Goal: Task Accomplishment & Management: Manage account settings

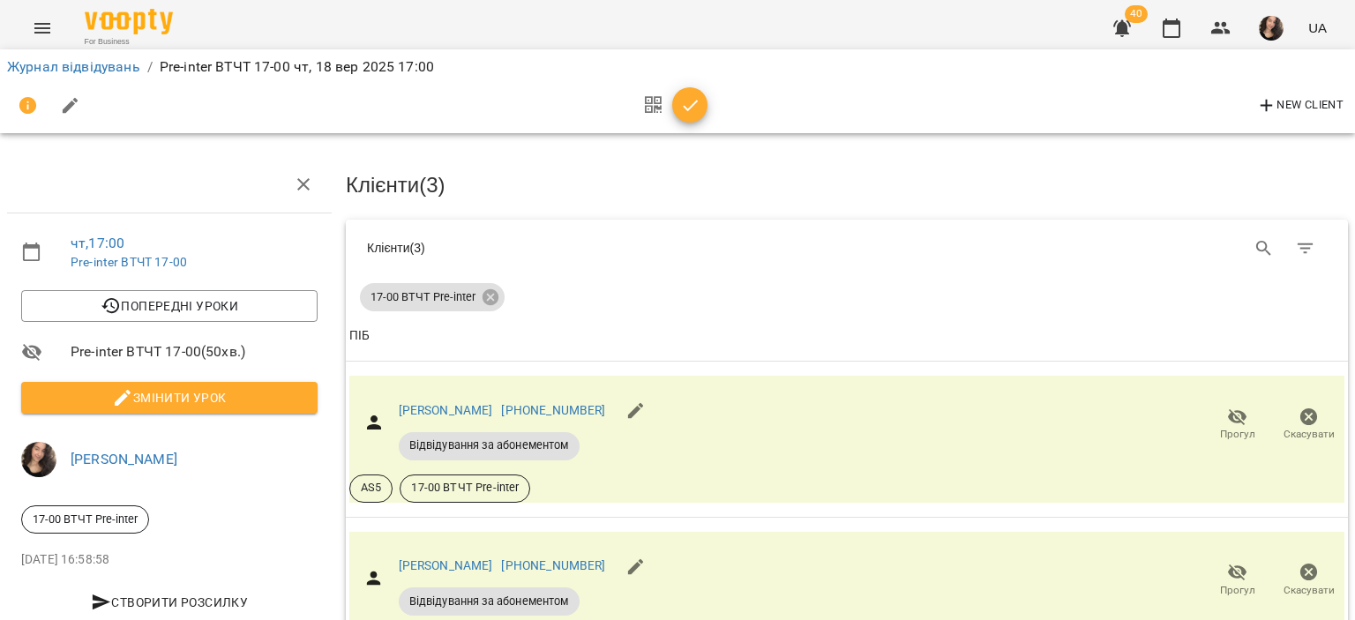
scroll to position [147, 0]
click at [692, 104] on icon "button" at bounding box center [690, 105] width 15 height 11
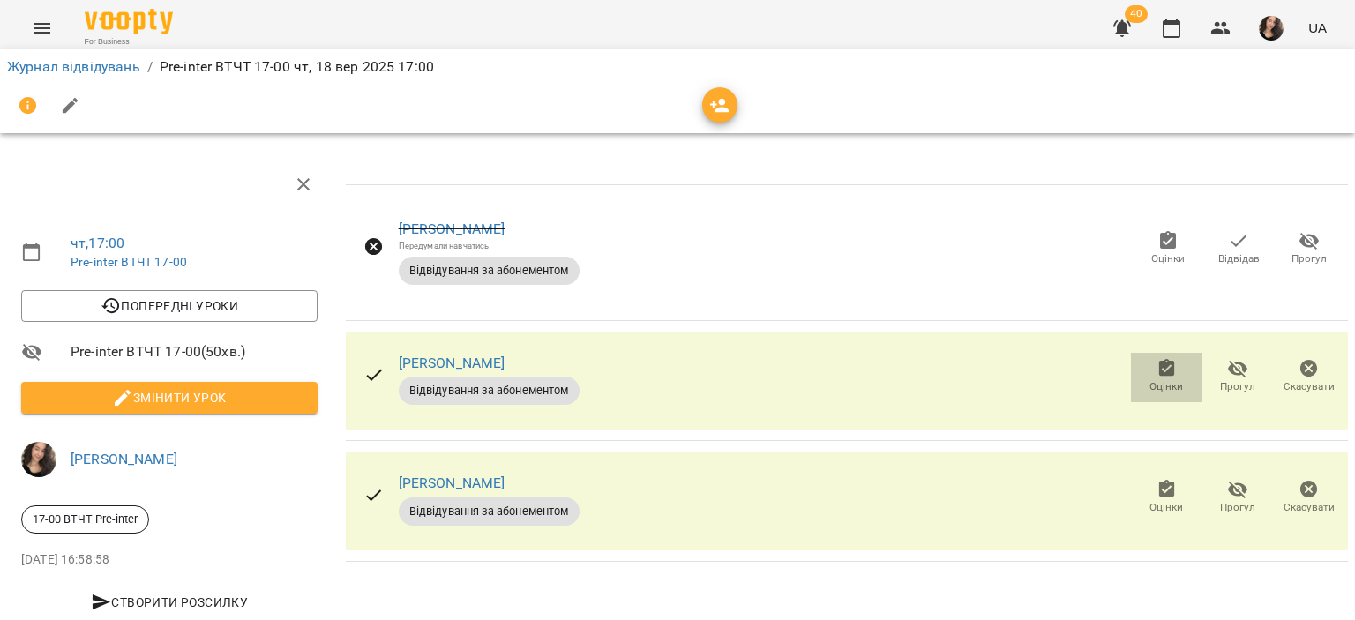
click at [1159, 369] on icon "button" at bounding box center [1167, 368] width 16 height 18
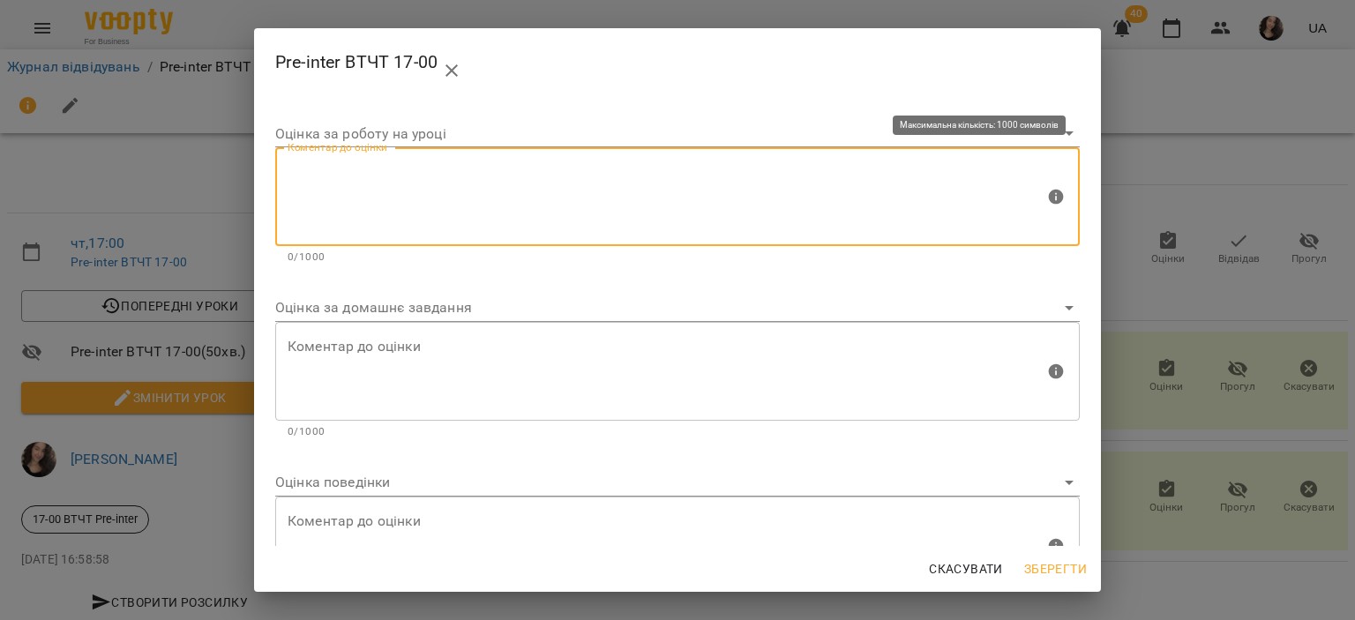
click at [468, 176] on textarea at bounding box center [666, 197] width 757 height 66
type textarea "*"
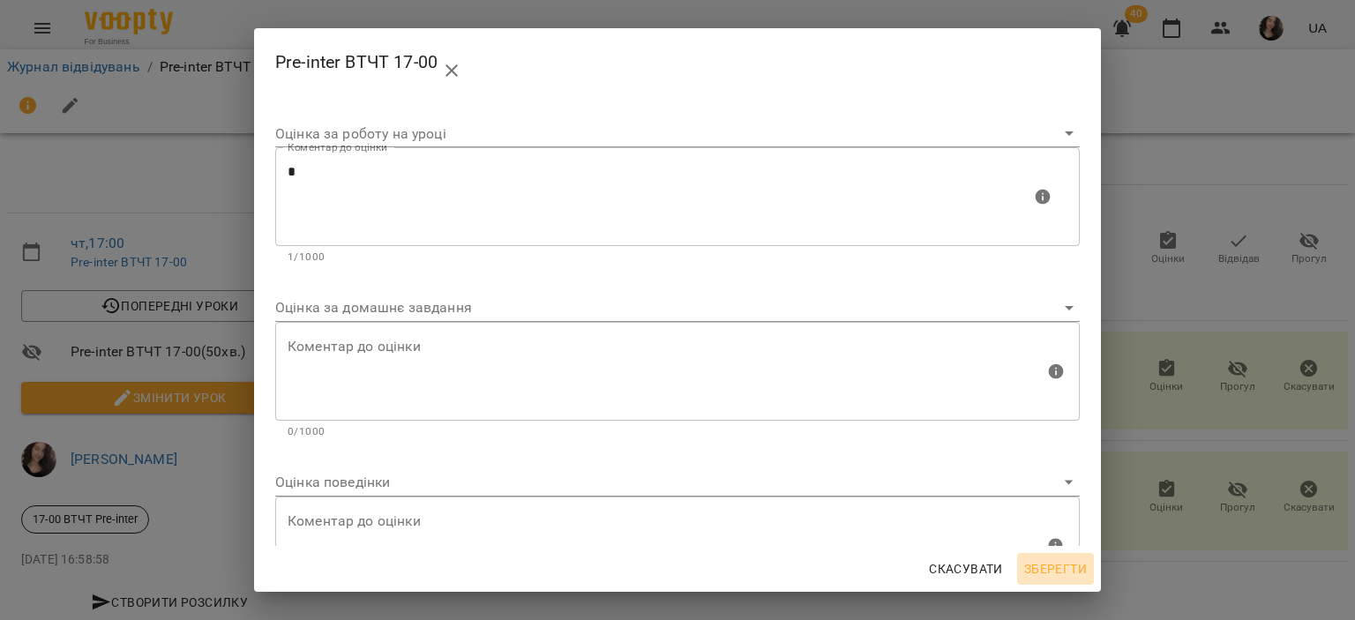
click at [1050, 564] on span "Зберегти" at bounding box center [1055, 569] width 63 height 21
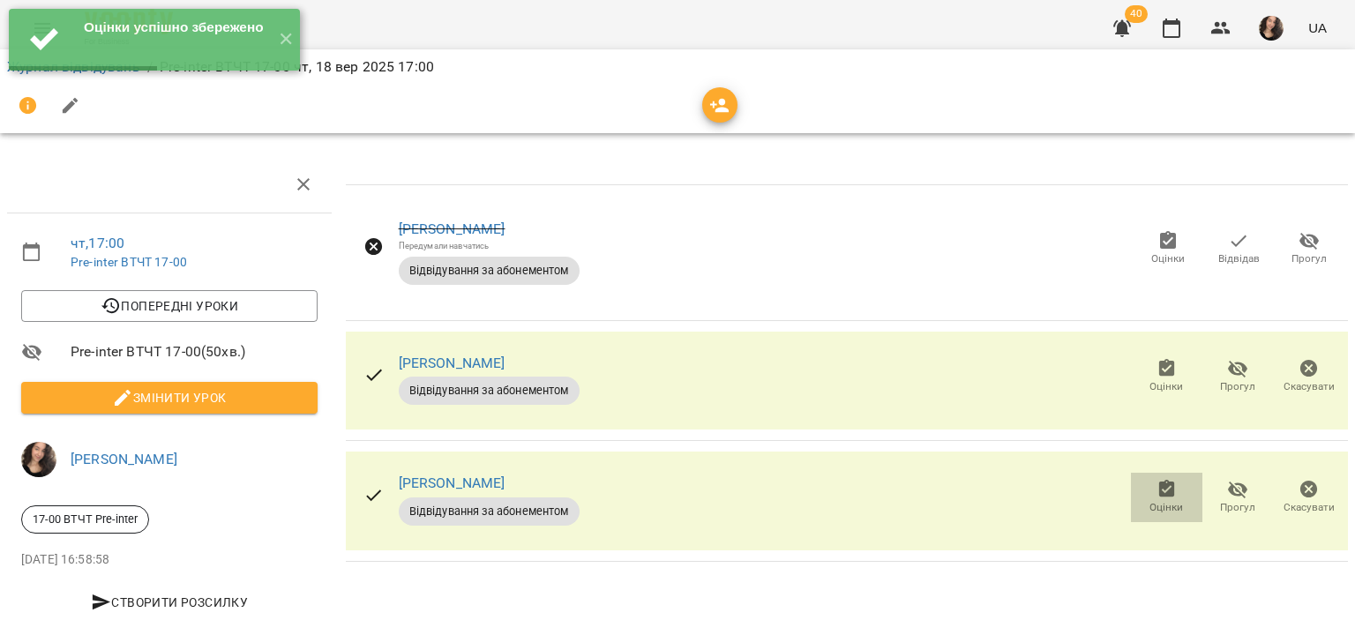
click at [1150, 510] on span "Оцінки" at bounding box center [1167, 507] width 34 height 15
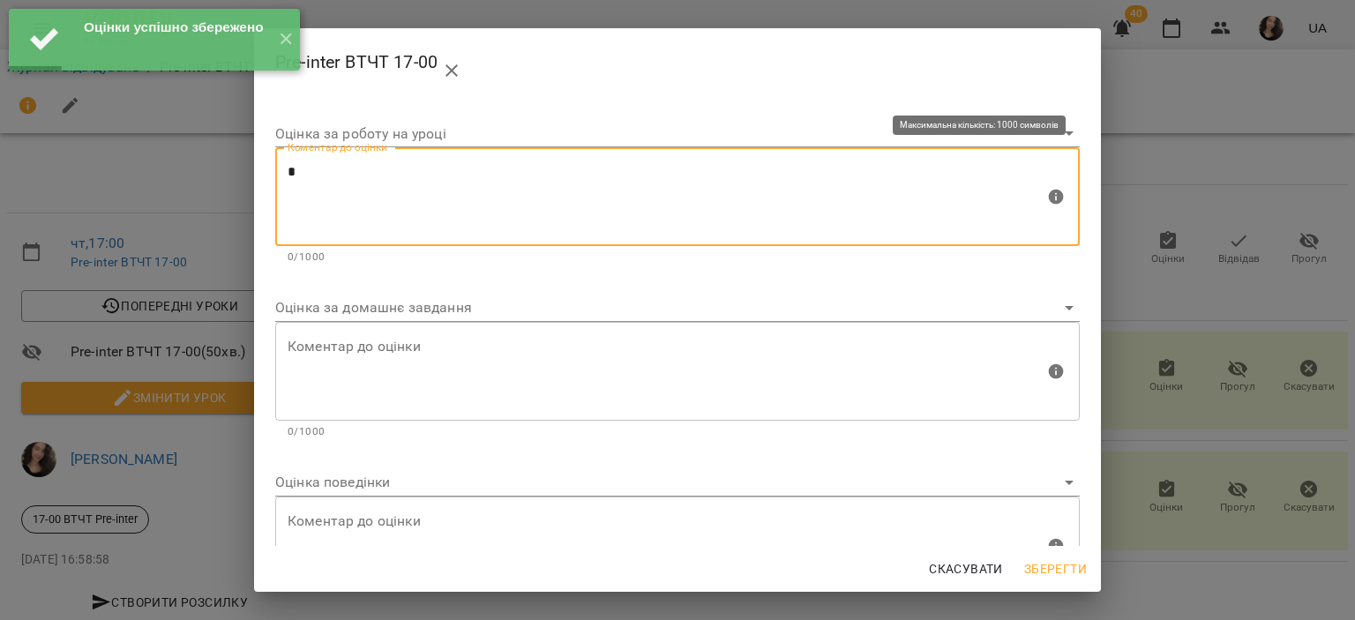
click at [392, 190] on textarea "*" at bounding box center [666, 197] width 757 height 66
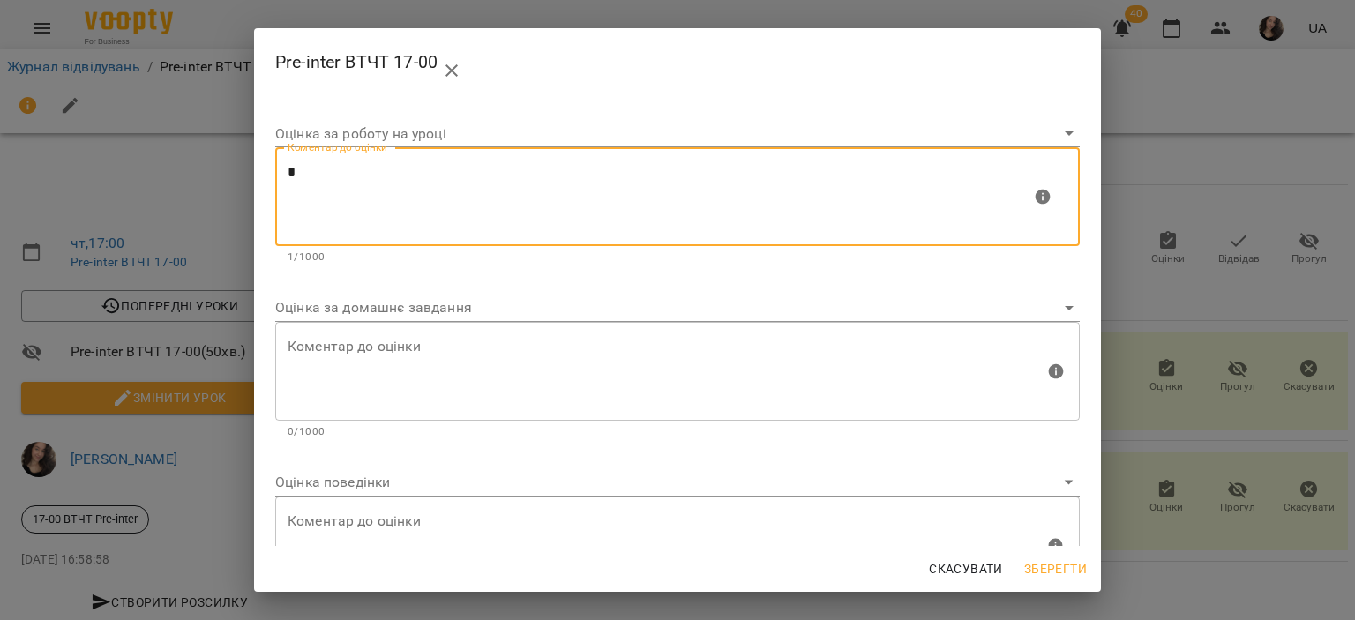
type textarea "*"
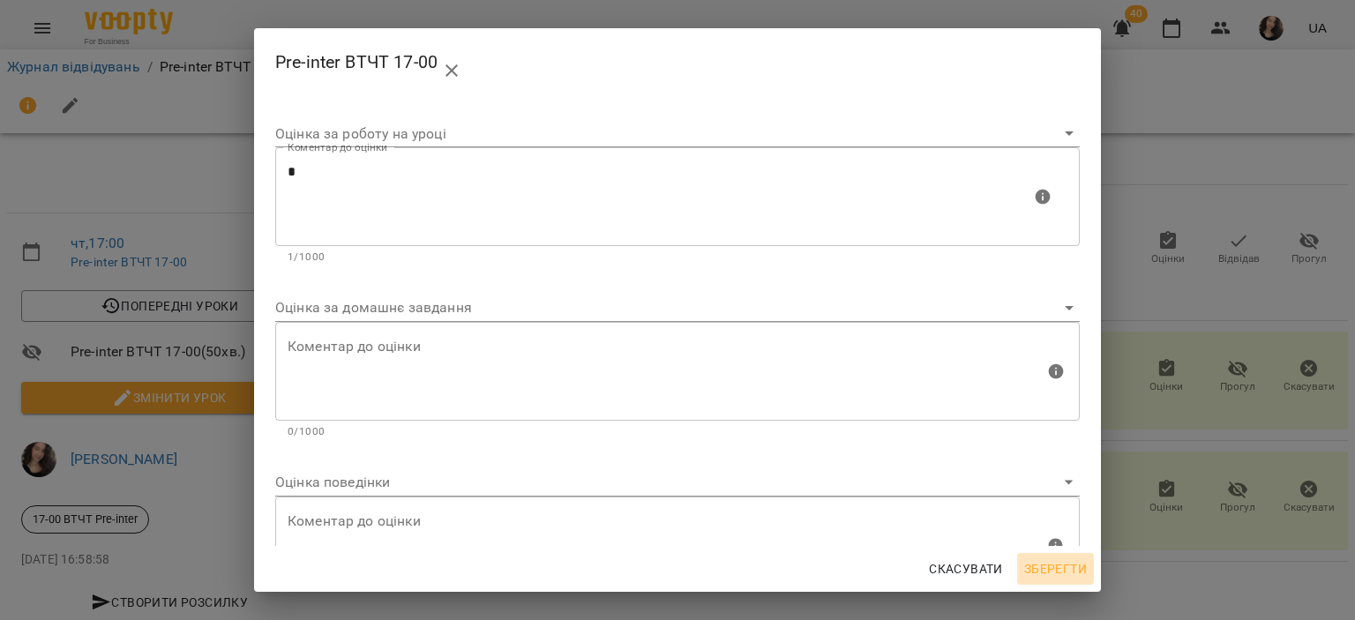
click at [1037, 561] on span "Зберегти" at bounding box center [1055, 569] width 63 height 21
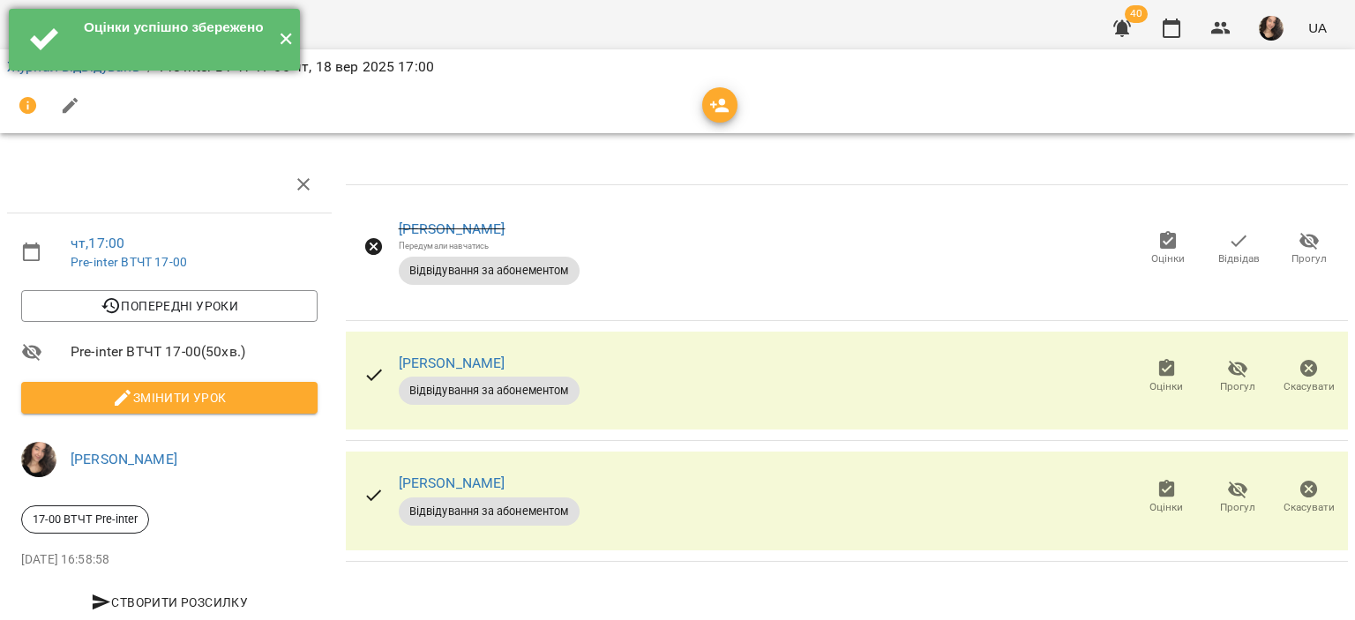
click at [282, 36] on button "✕" at bounding box center [285, 40] width 29 height 62
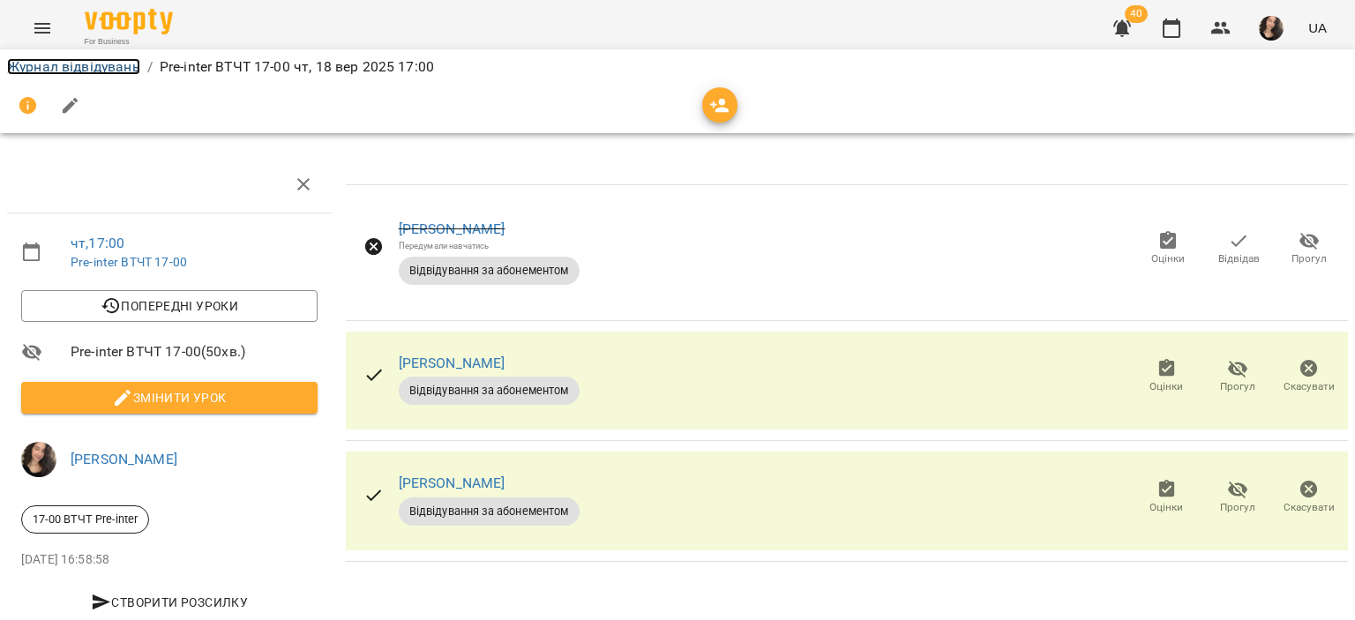
click at [95, 63] on link "Журнал відвідувань" at bounding box center [73, 66] width 133 height 17
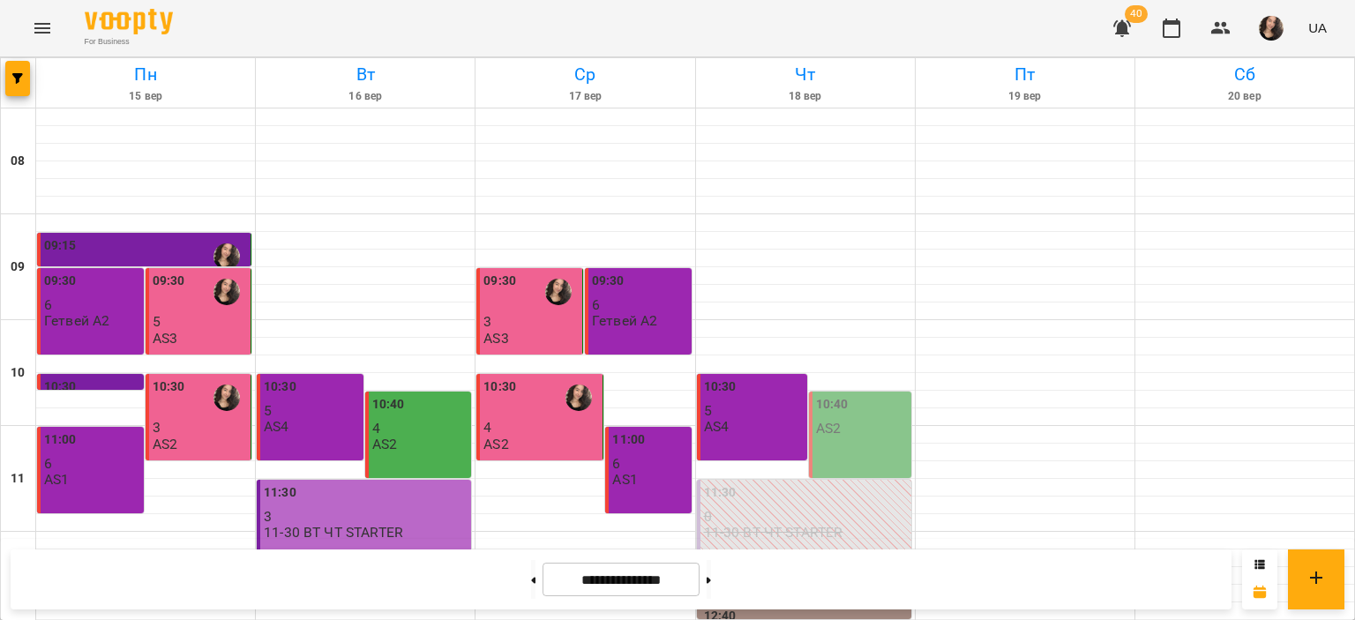
scroll to position [837, 0]
click at [711, 585] on button at bounding box center [709, 579] width 4 height 39
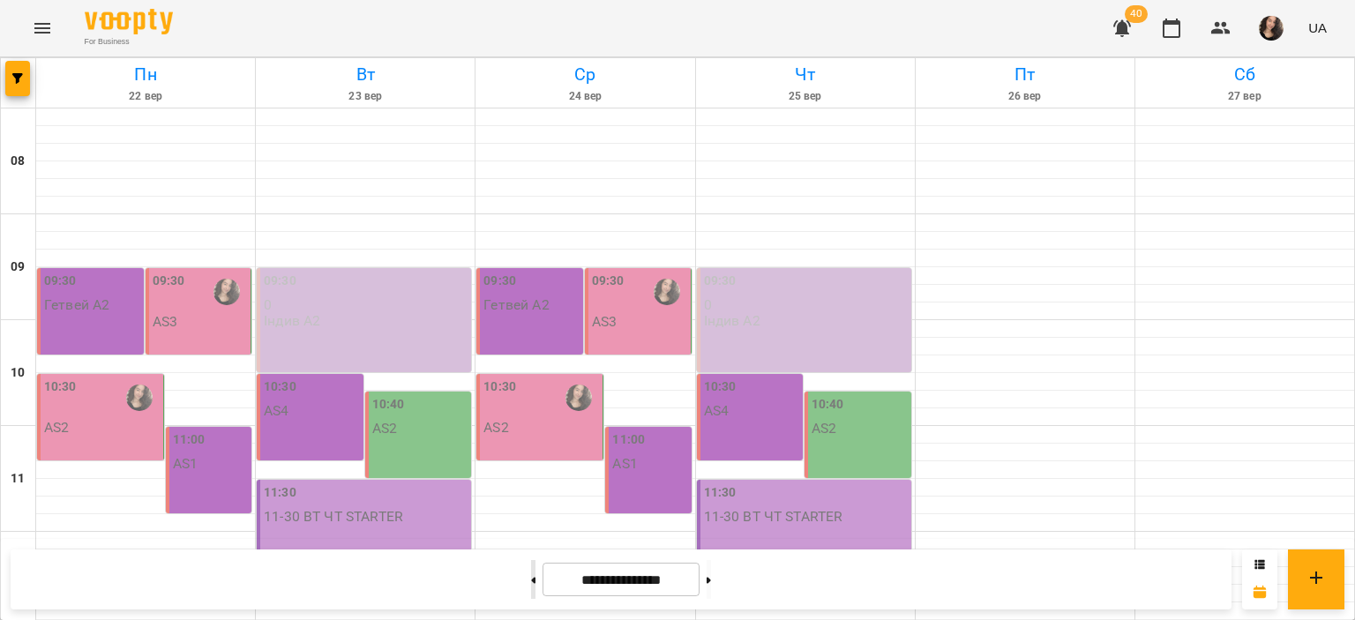
click at [532, 580] on icon at bounding box center [534, 580] width 4 height 6
type input "**********"
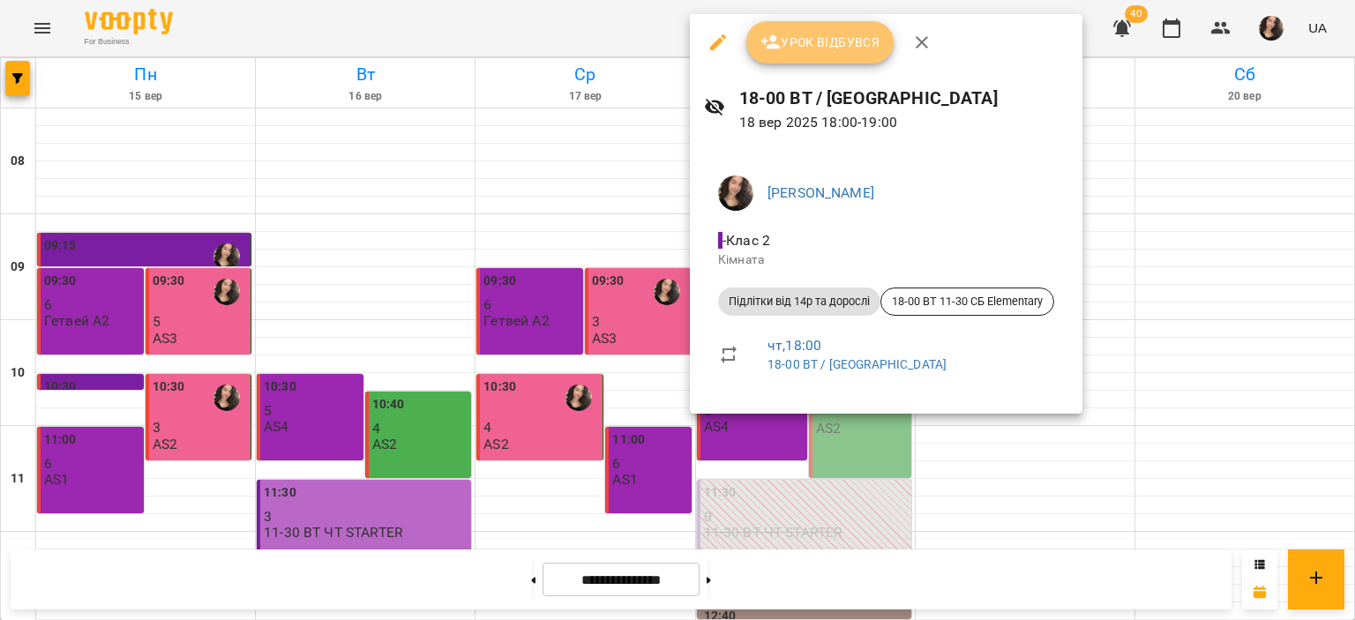
click at [830, 42] on span "Урок відбувся" at bounding box center [821, 42] width 120 height 21
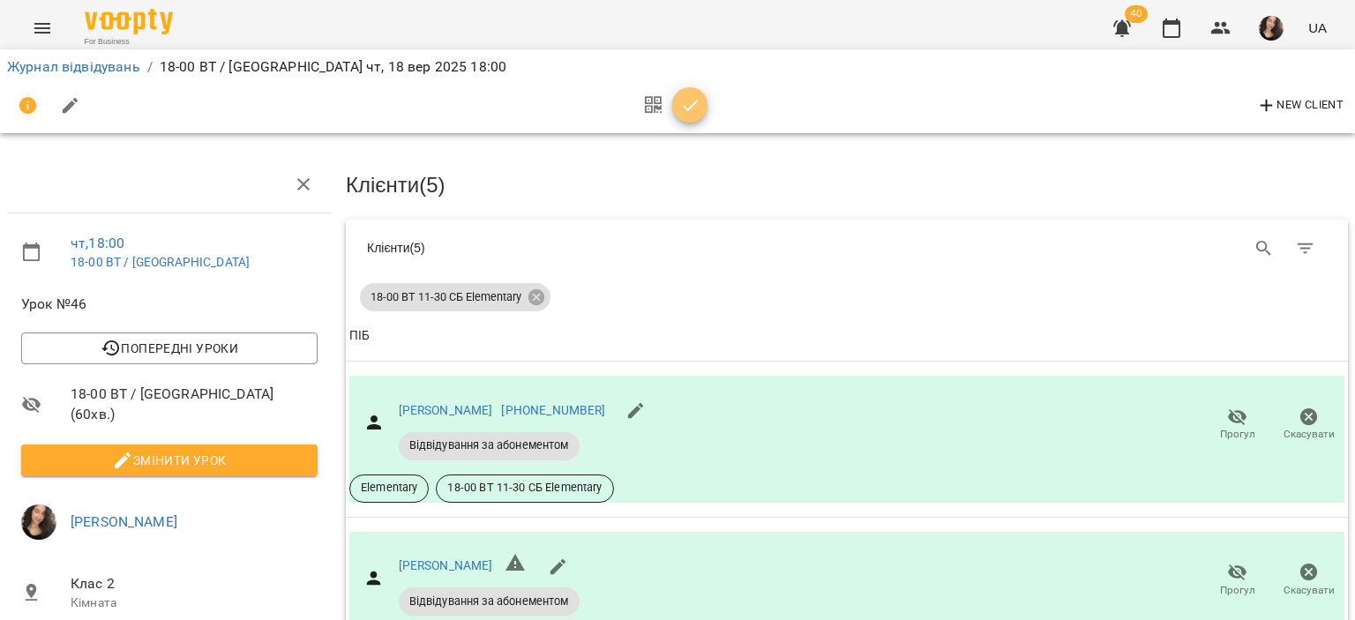
click at [692, 100] on icon "button" at bounding box center [690, 105] width 21 height 21
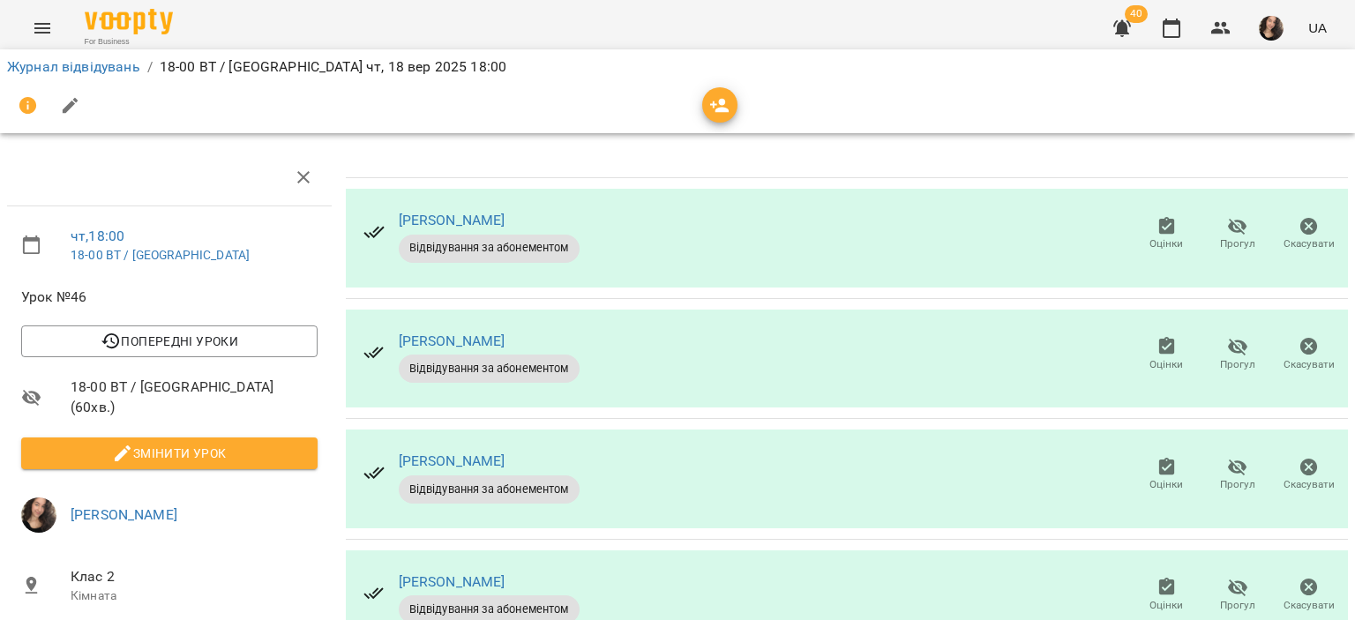
scroll to position [32, 0]
click at [1160, 216] on icon "button" at bounding box center [1167, 226] width 21 height 21
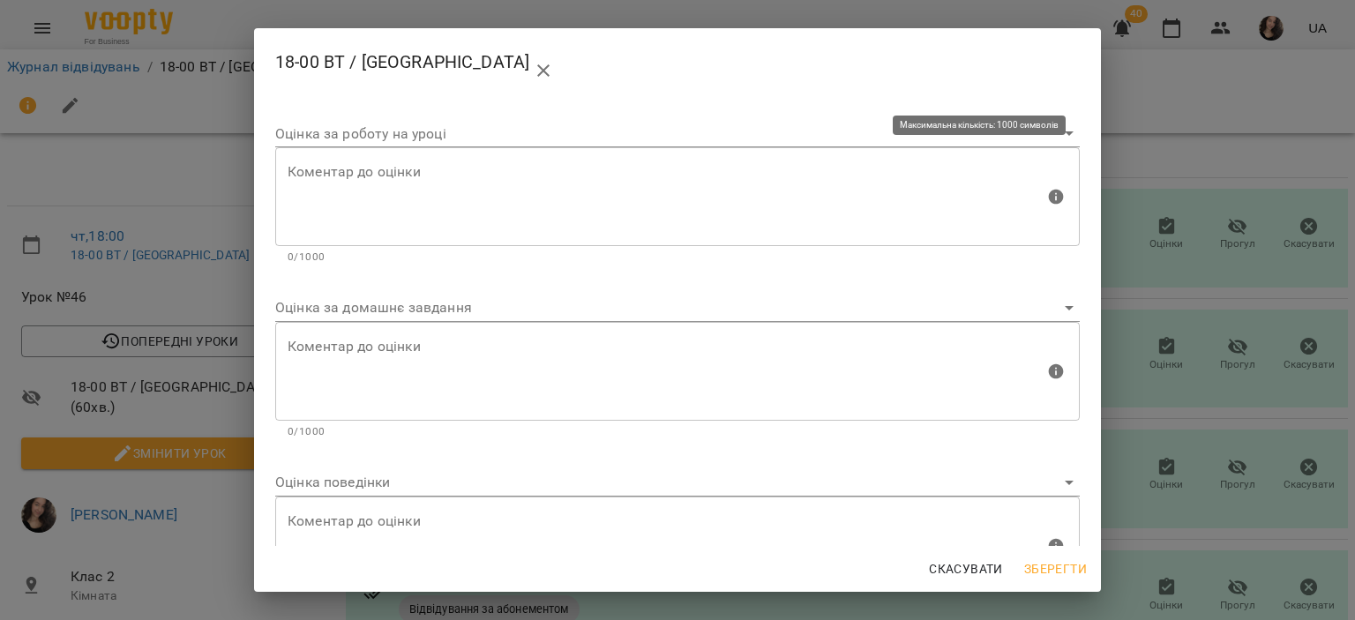
click at [582, 219] on textarea at bounding box center [666, 197] width 757 height 66
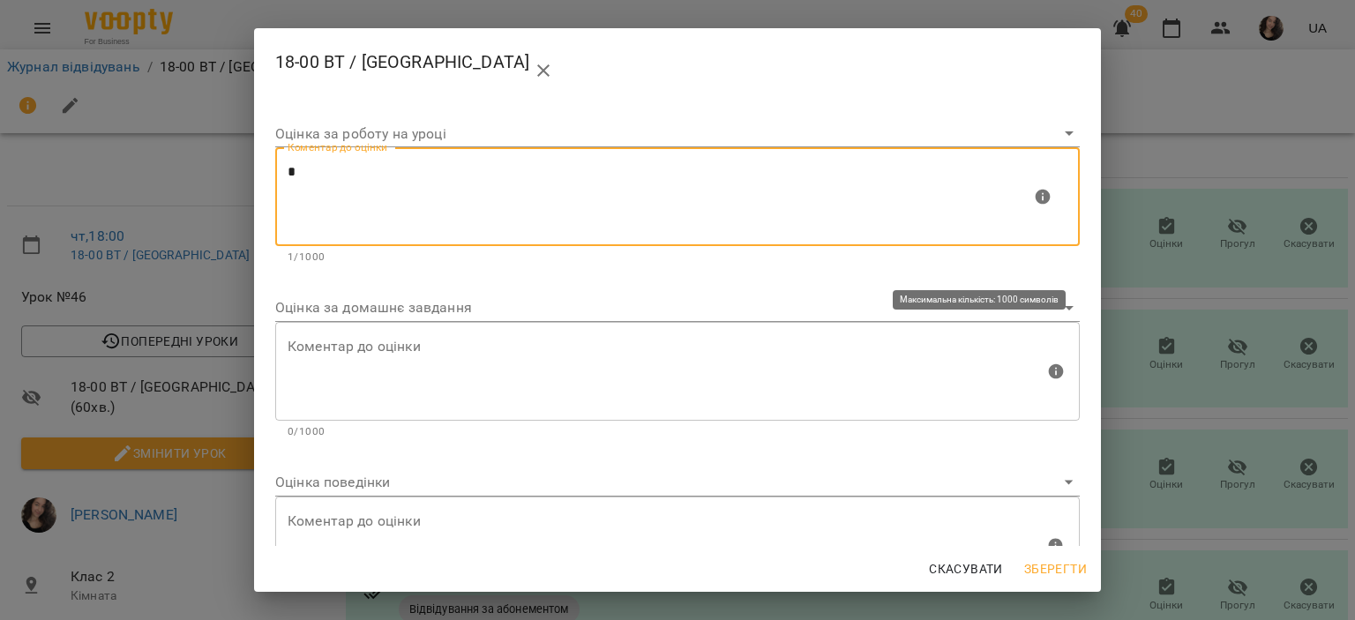
type textarea "*"
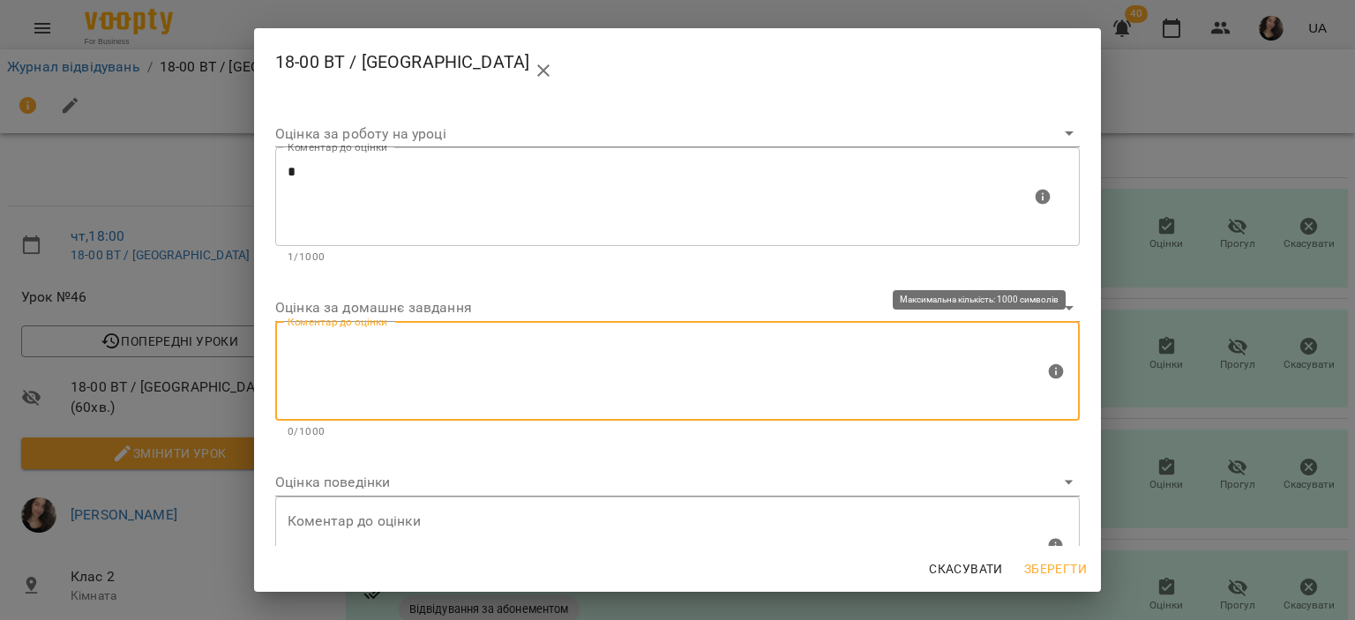
click at [476, 351] on textarea at bounding box center [666, 371] width 757 height 66
type textarea "*"
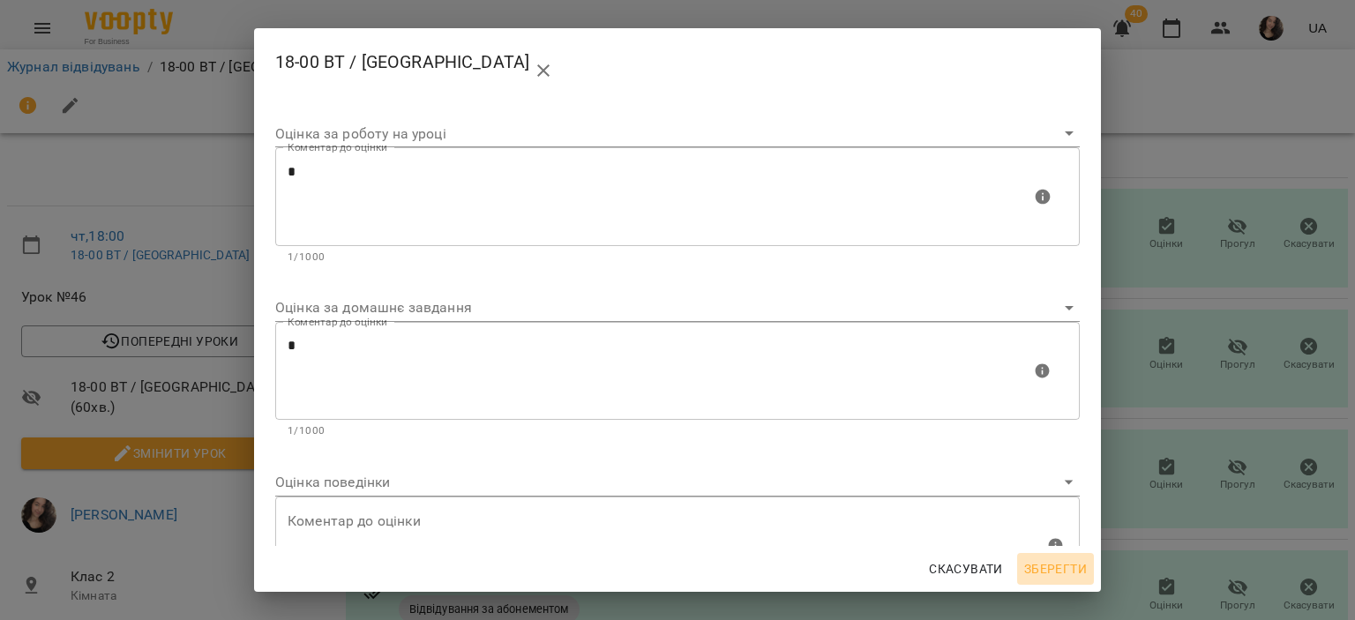
click at [1061, 564] on span "Зберегти" at bounding box center [1055, 569] width 63 height 21
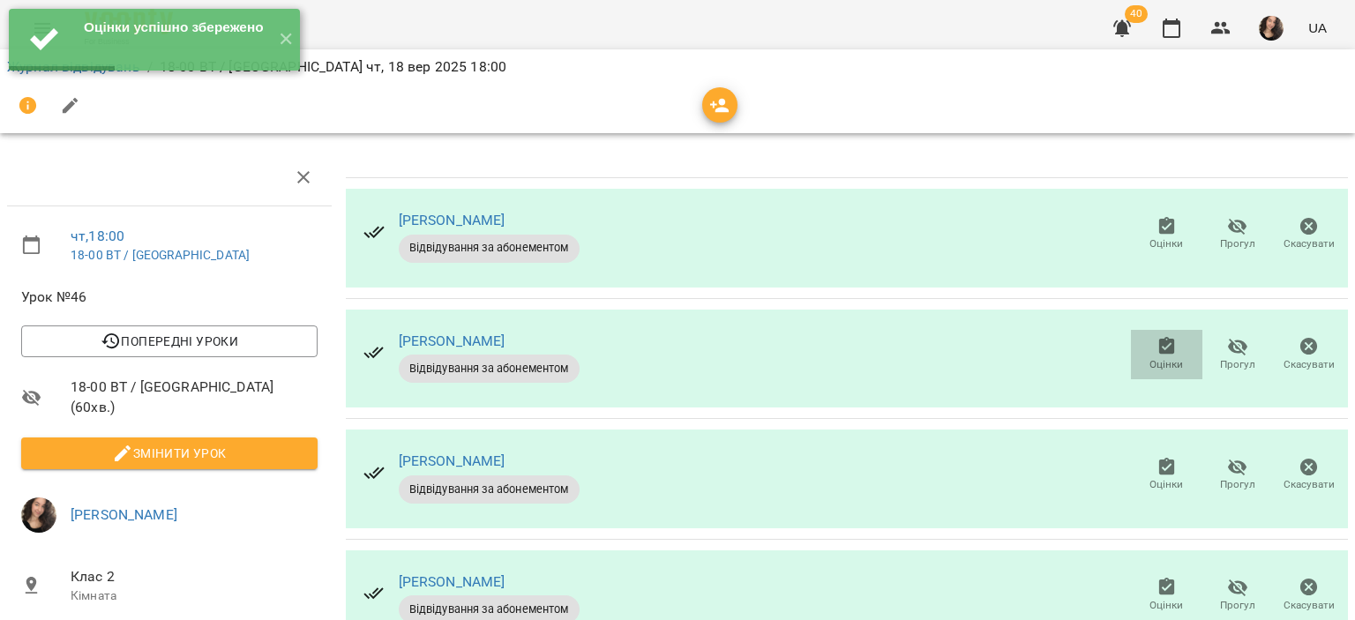
click at [1161, 357] on span "Оцінки" at bounding box center [1167, 364] width 34 height 15
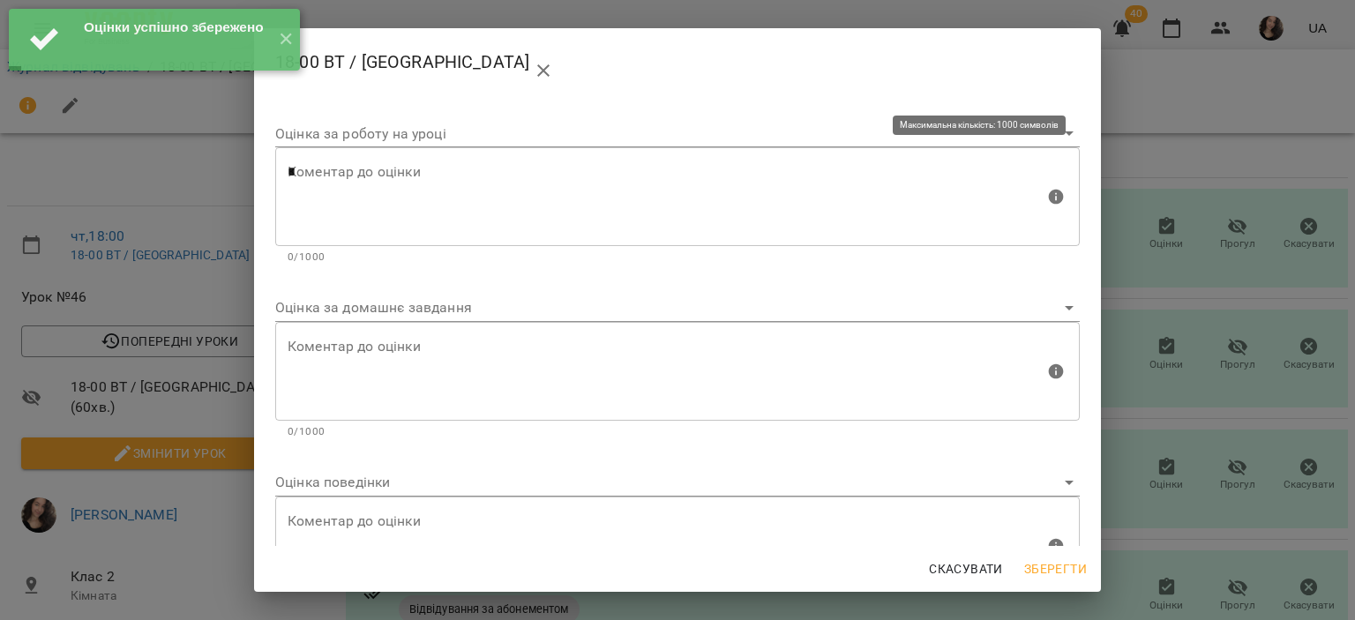
click at [584, 214] on textarea "*" at bounding box center [666, 197] width 757 height 66
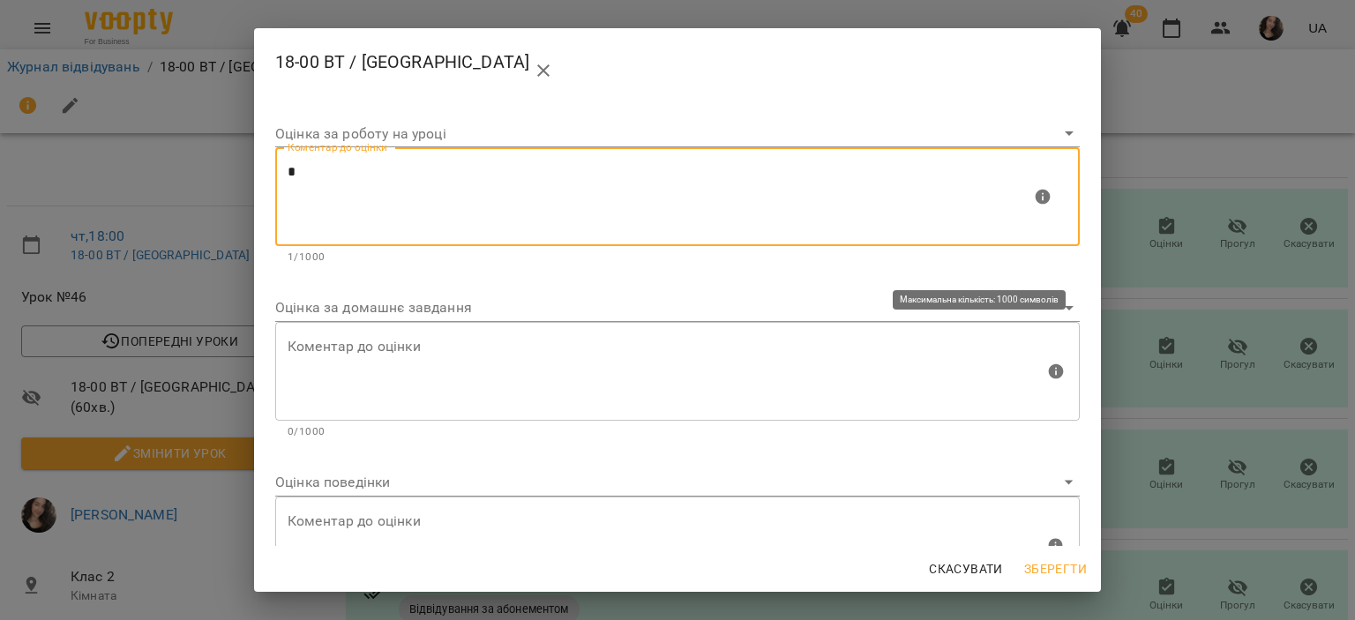
type textarea "*"
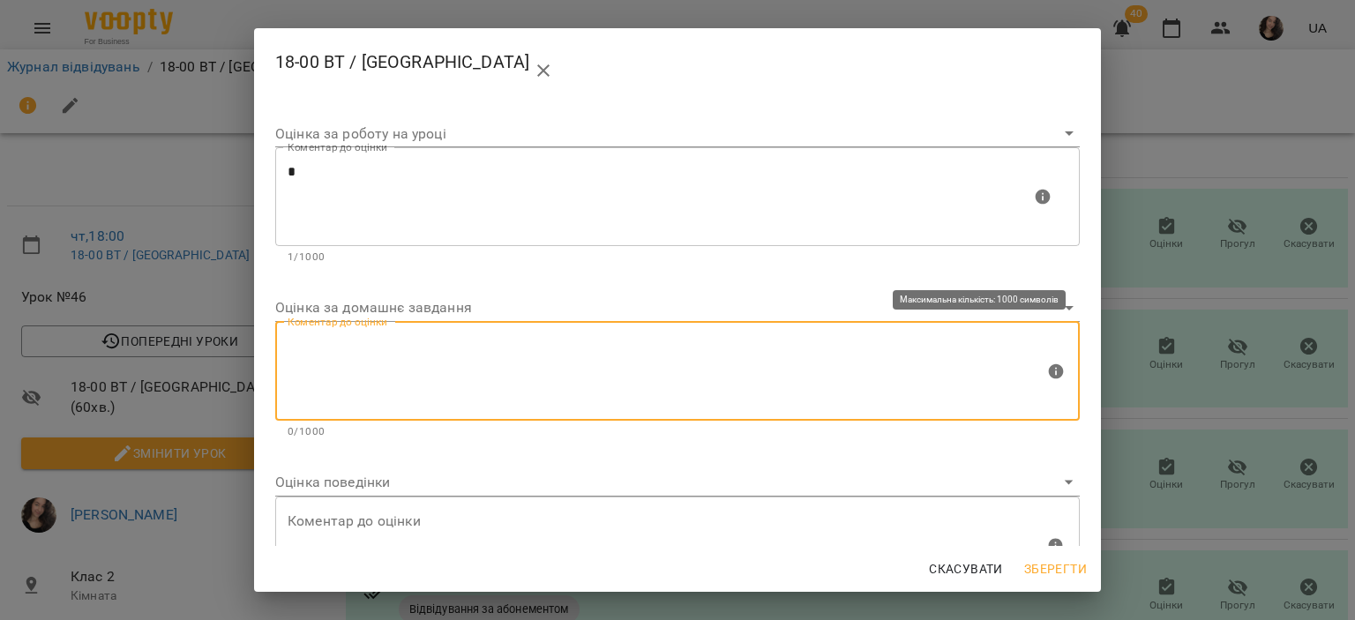
click at [424, 363] on textarea at bounding box center [666, 371] width 757 height 66
type textarea "*"
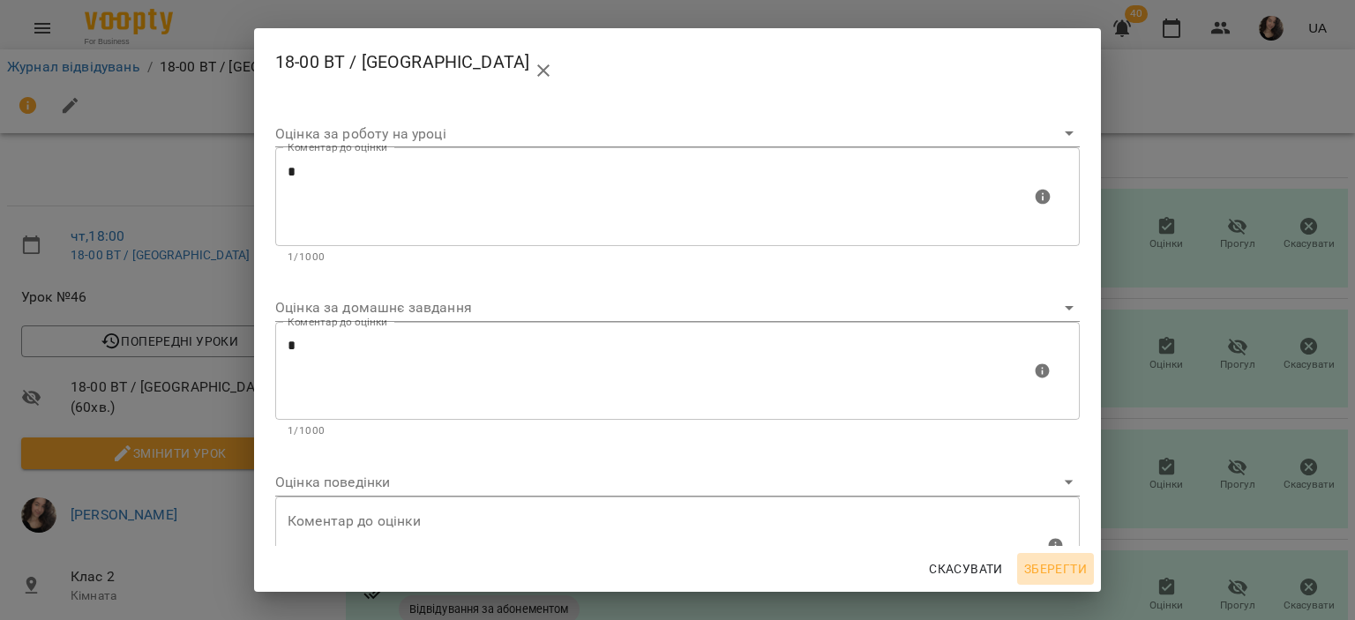
click at [1080, 574] on span "Зберегти" at bounding box center [1055, 569] width 63 height 21
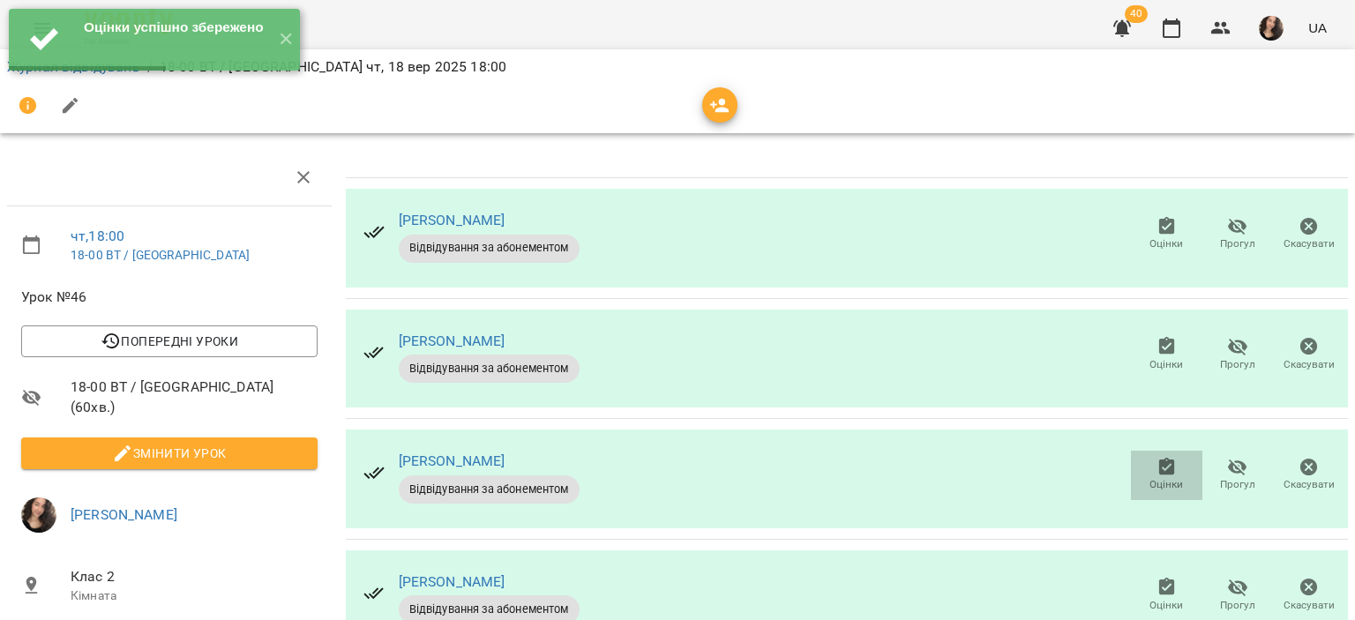
click at [1157, 457] on icon "button" at bounding box center [1167, 467] width 21 height 21
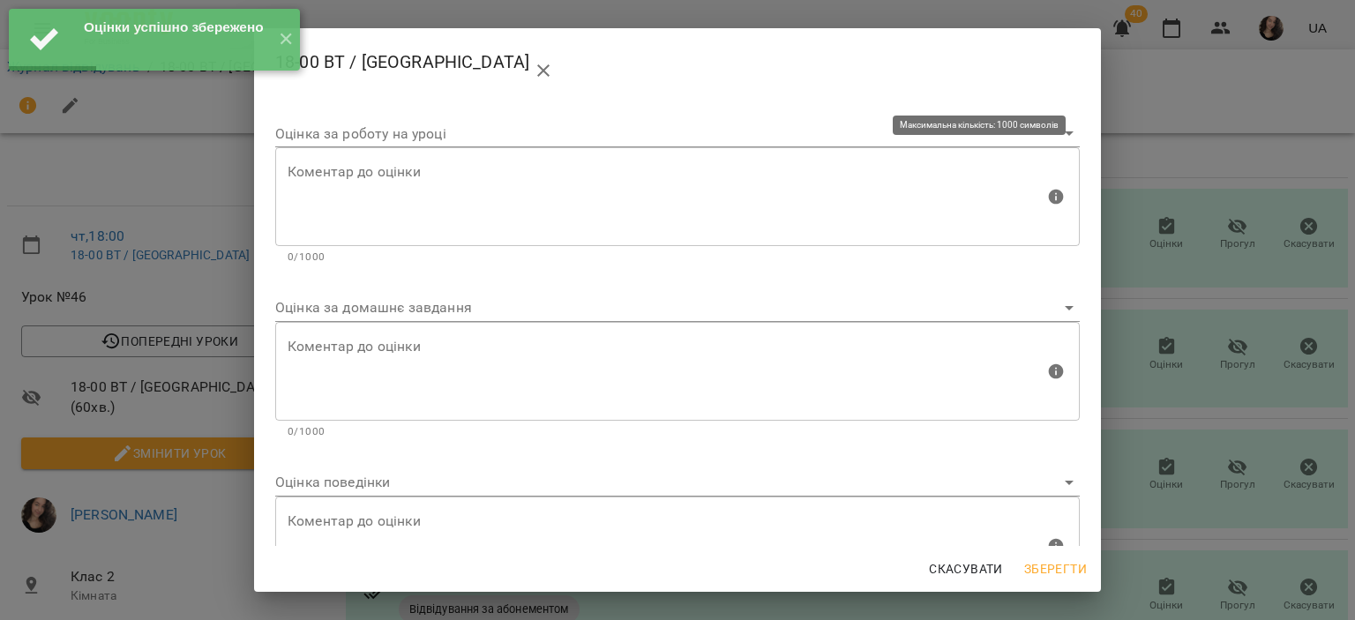
click at [455, 172] on textarea at bounding box center [666, 197] width 757 height 66
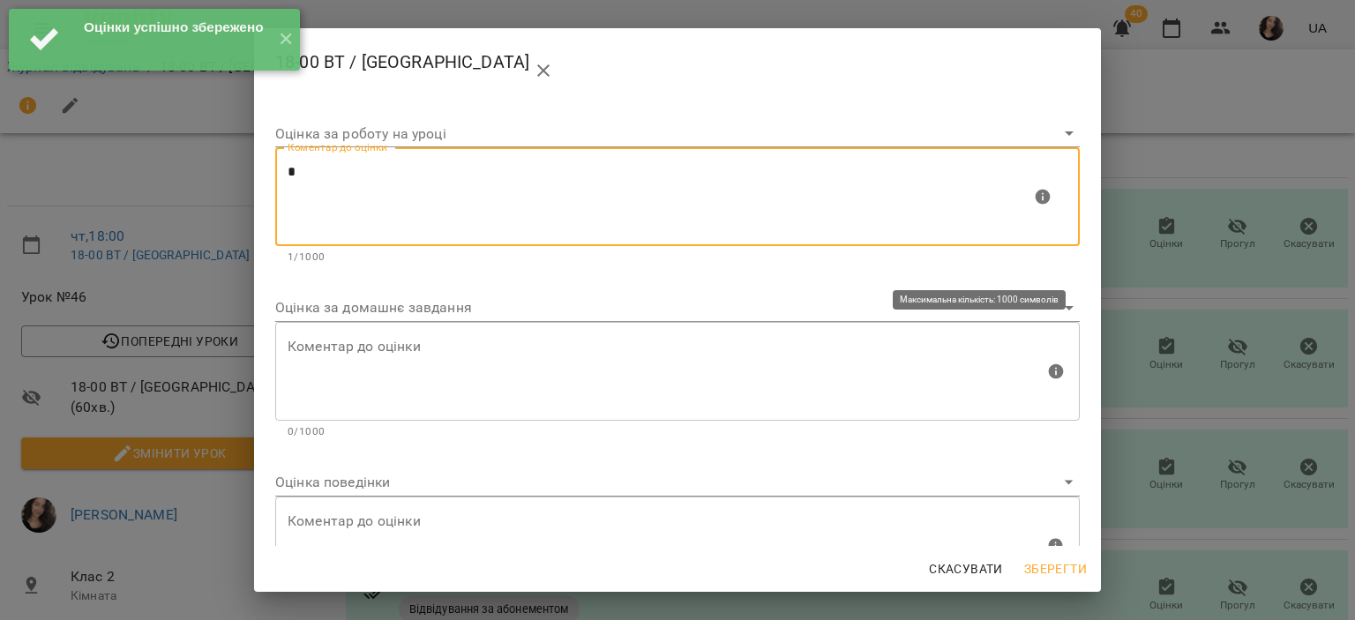
type textarea "*"
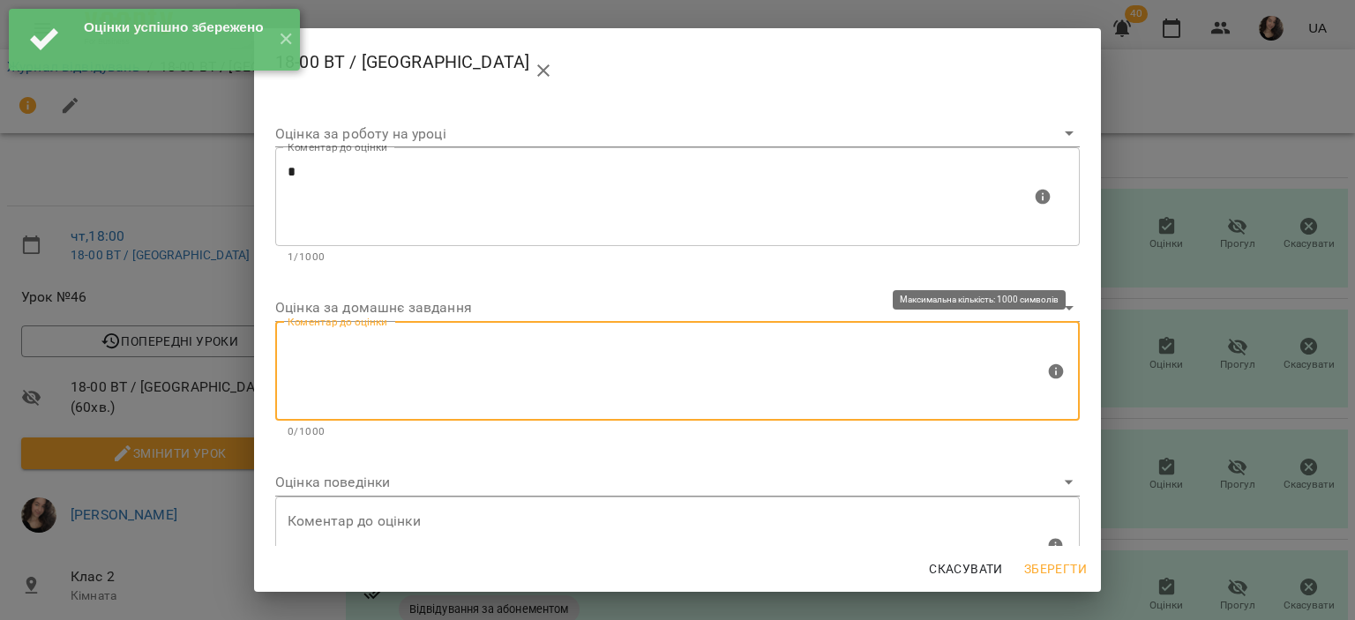
click at [342, 371] on textarea at bounding box center [666, 371] width 757 height 66
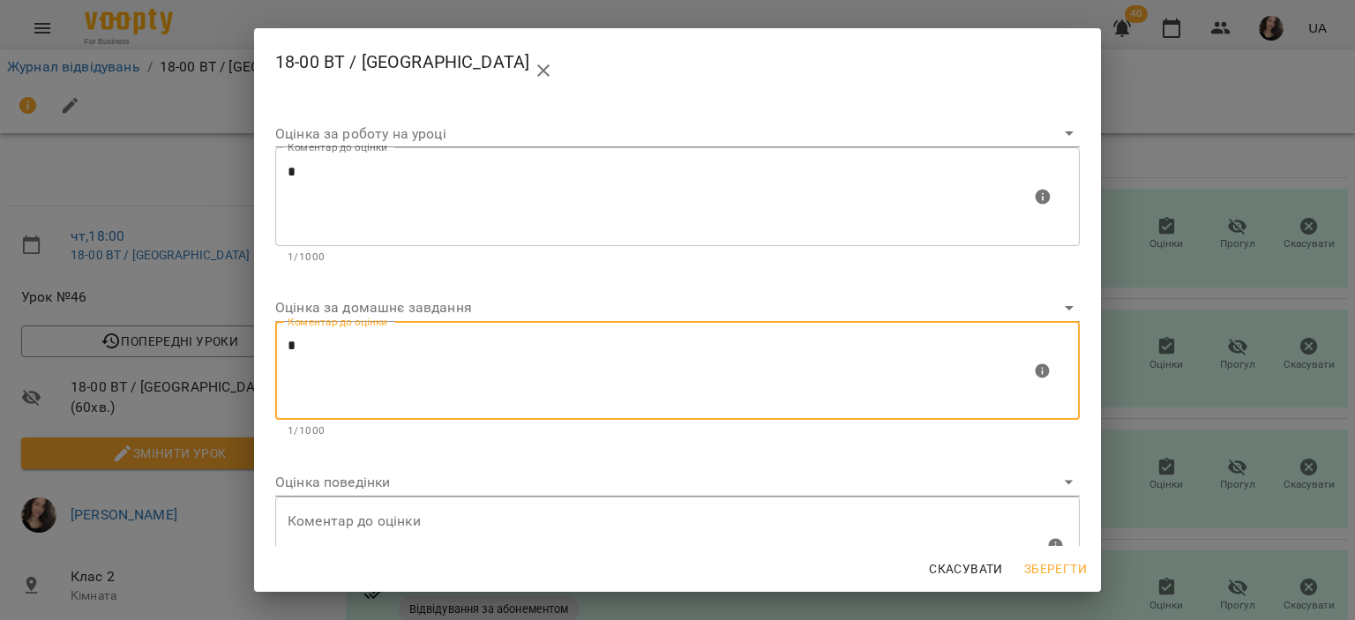
type textarea "*"
click at [1021, 564] on button "Зберегти" at bounding box center [1055, 569] width 77 height 32
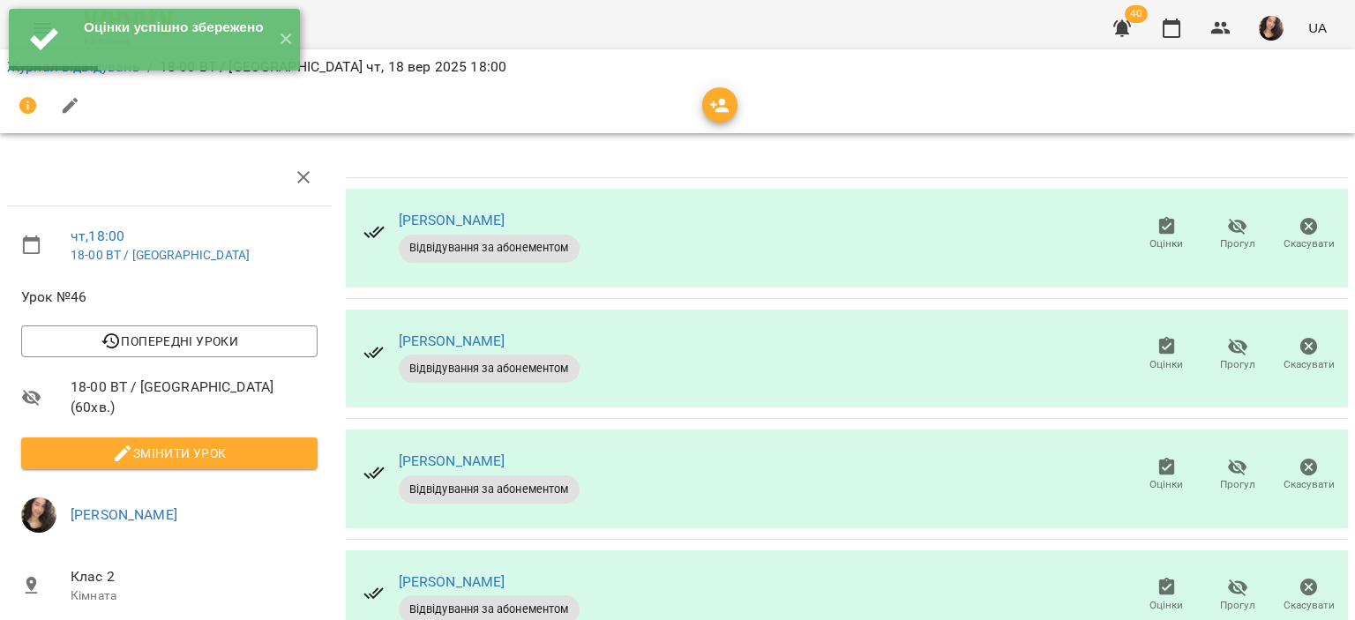
scroll to position [161, 0]
click at [1158, 598] on span "Оцінки" at bounding box center [1167, 605] width 34 height 15
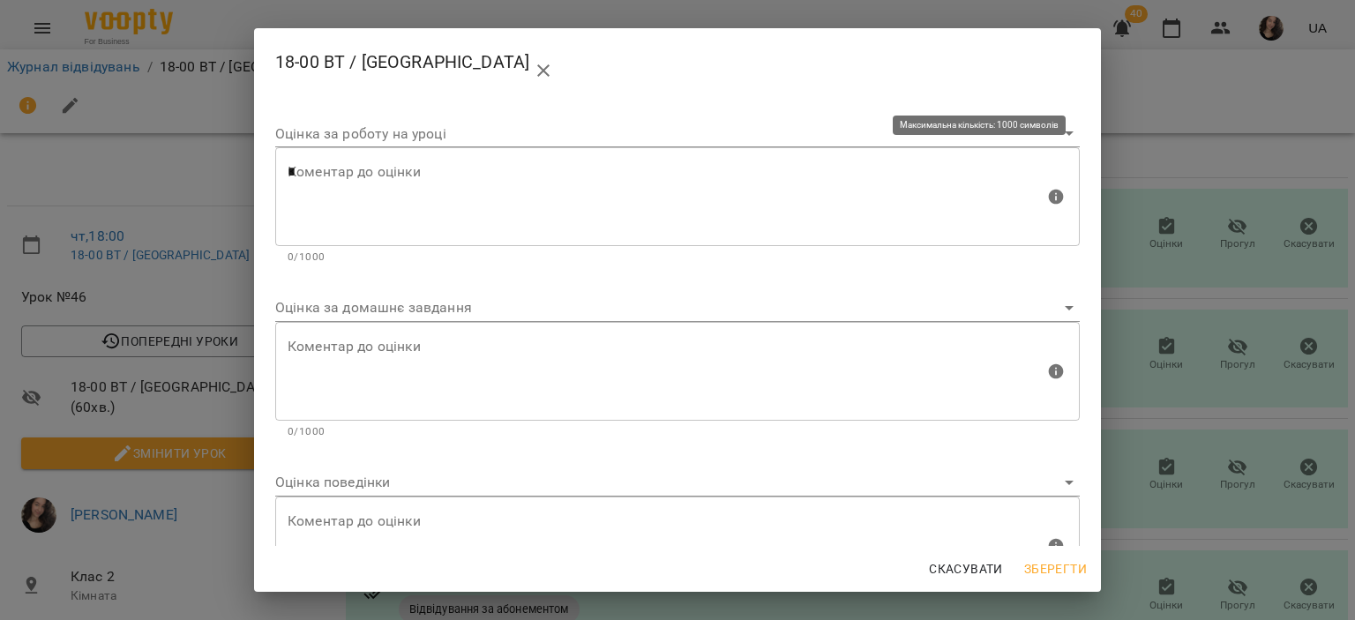
click at [484, 227] on textarea "*" at bounding box center [666, 197] width 757 height 66
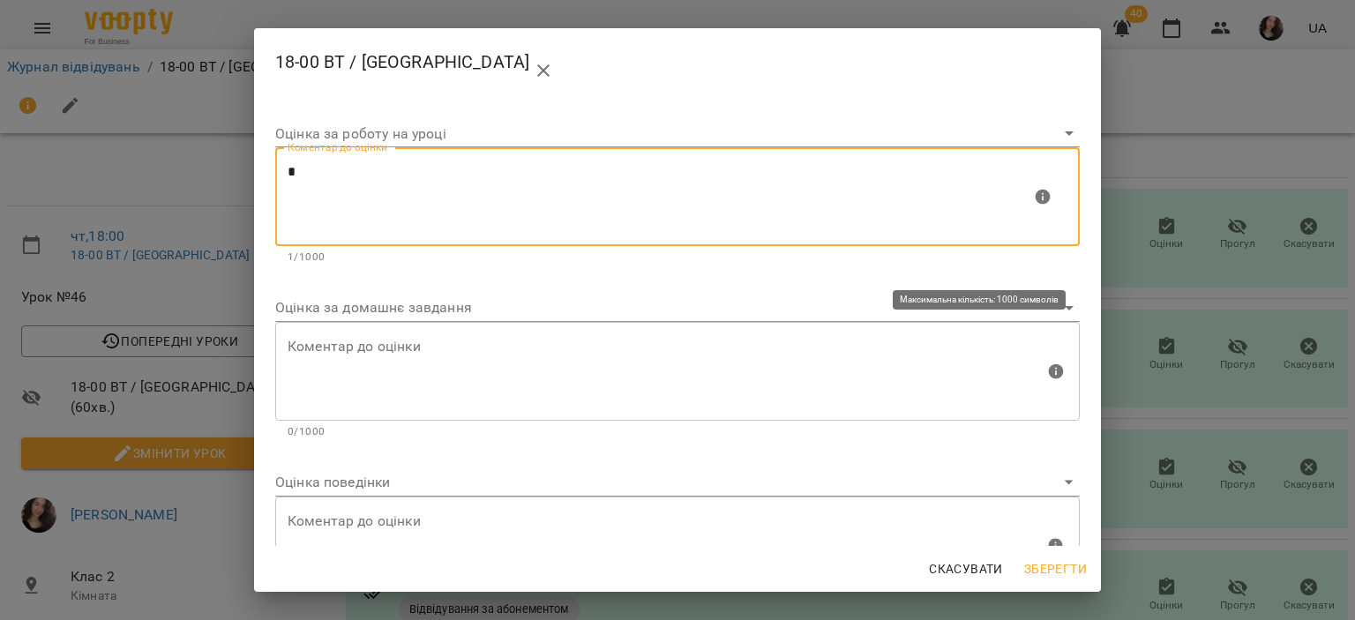
type textarea "*"
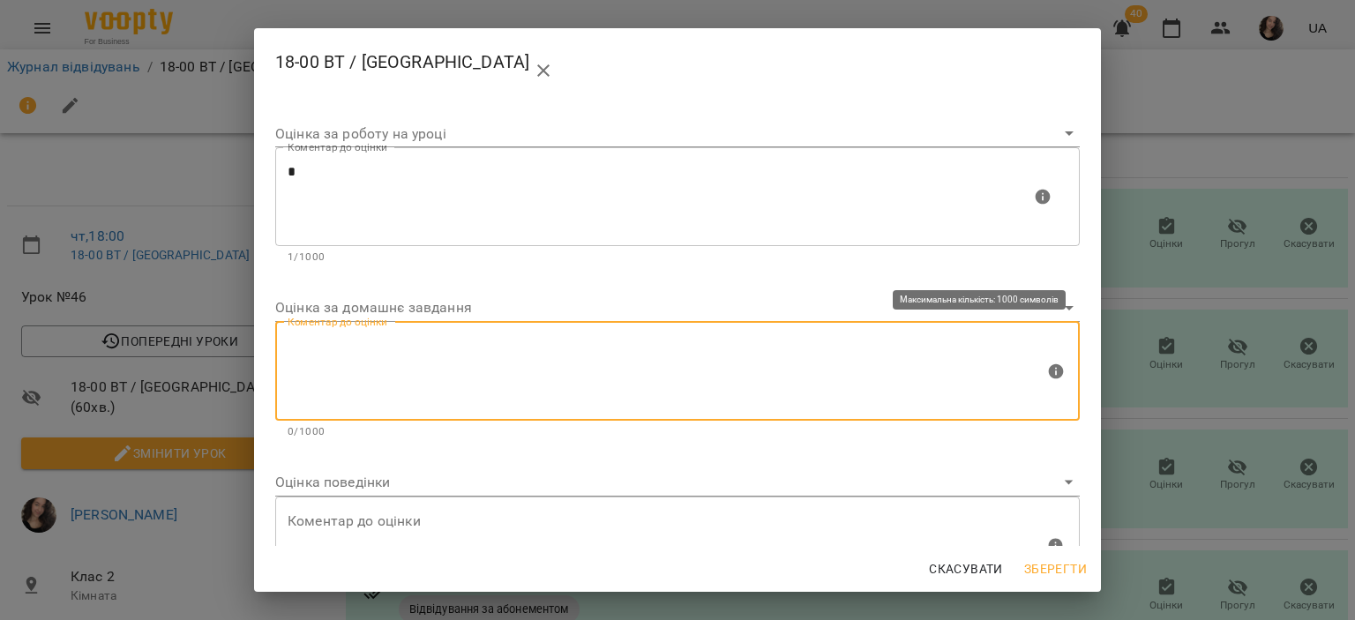
click at [397, 362] on textarea at bounding box center [666, 371] width 757 height 66
type textarea "*"
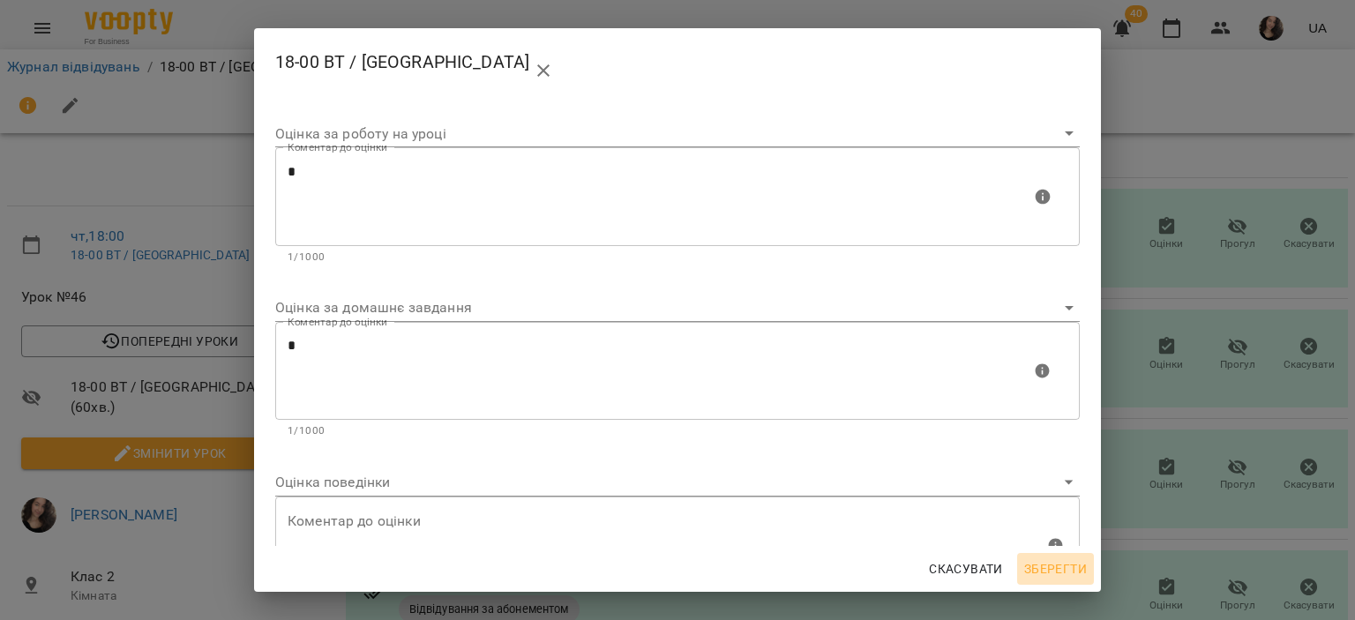
click at [1042, 566] on span "Зберегти" at bounding box center [1055, 569] width 63 height 21
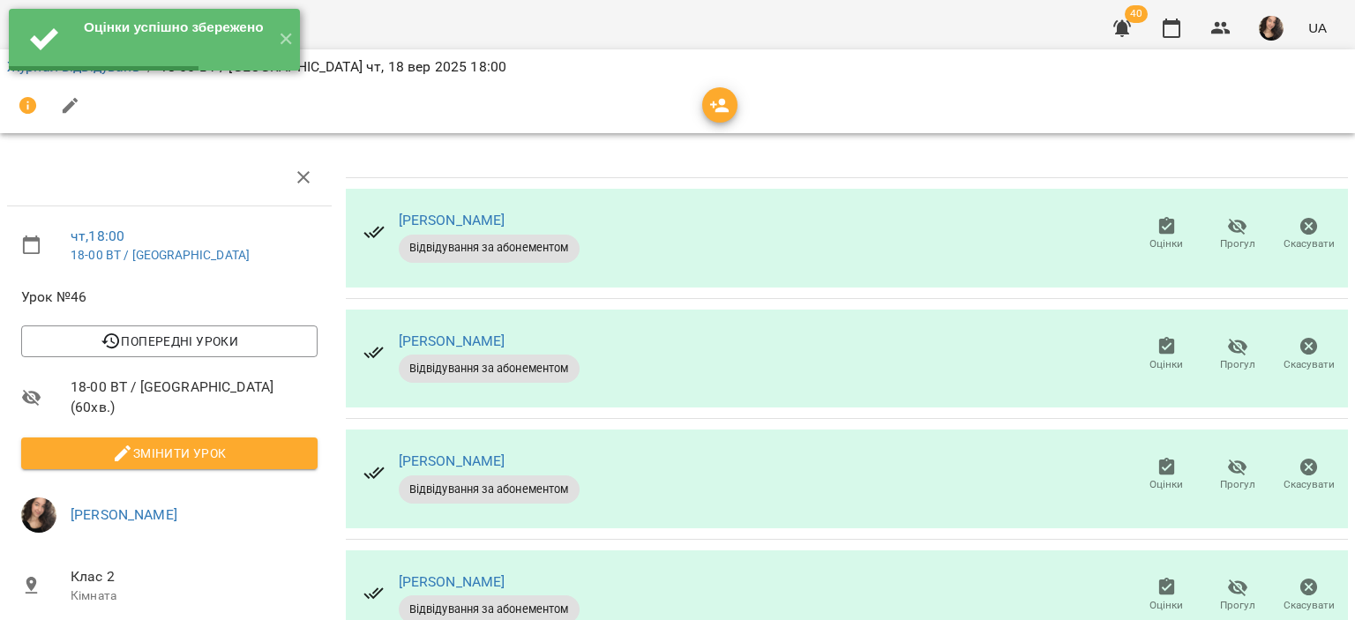
scroll to position [193, 0]
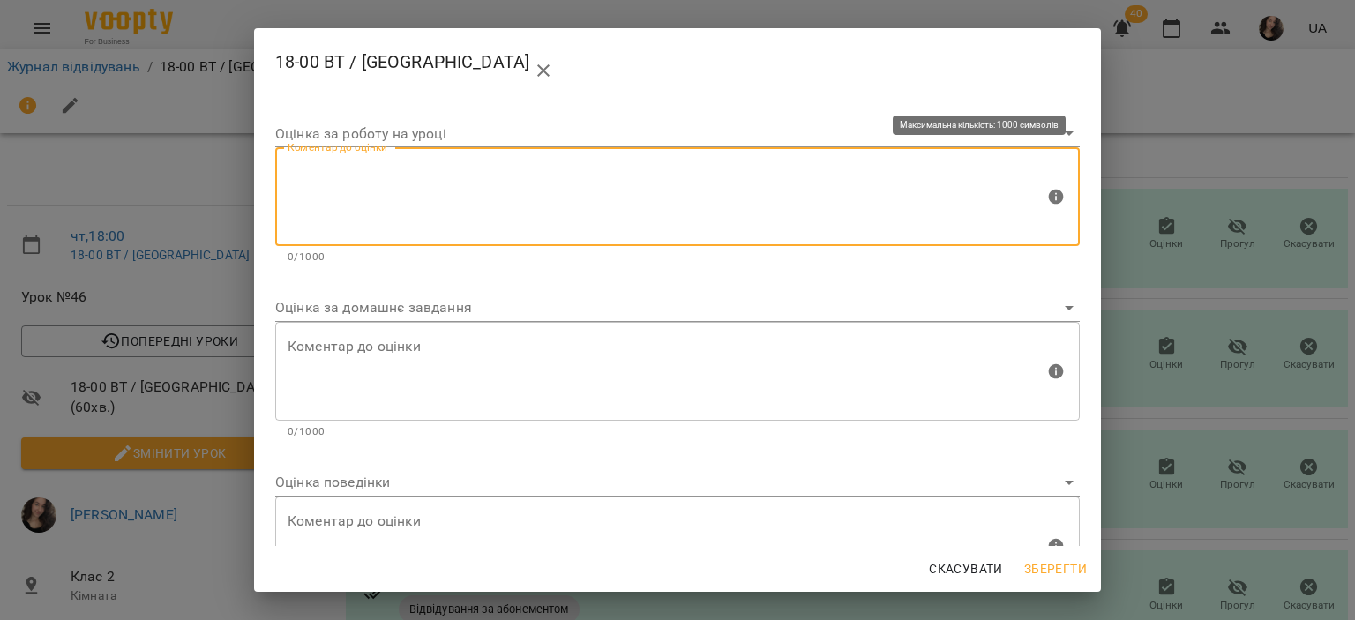
click at [529, 186] on textarea at bounding box center [666, 197] width 757 height 66
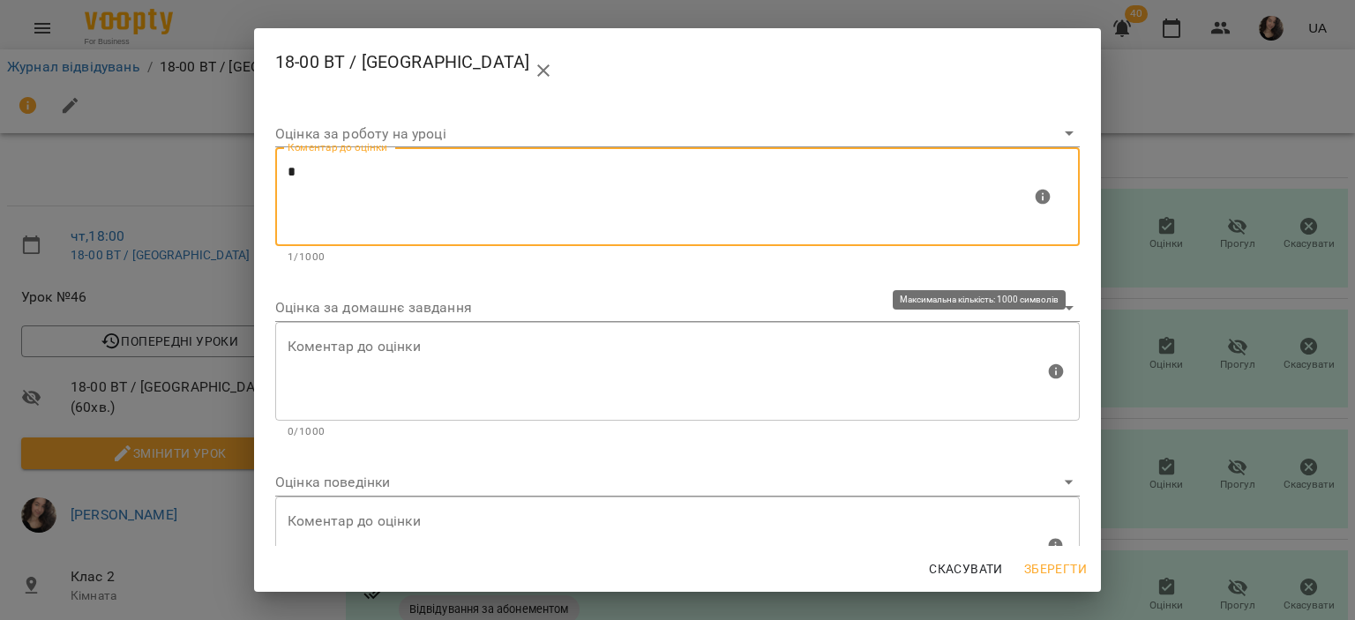
type textarea "*"
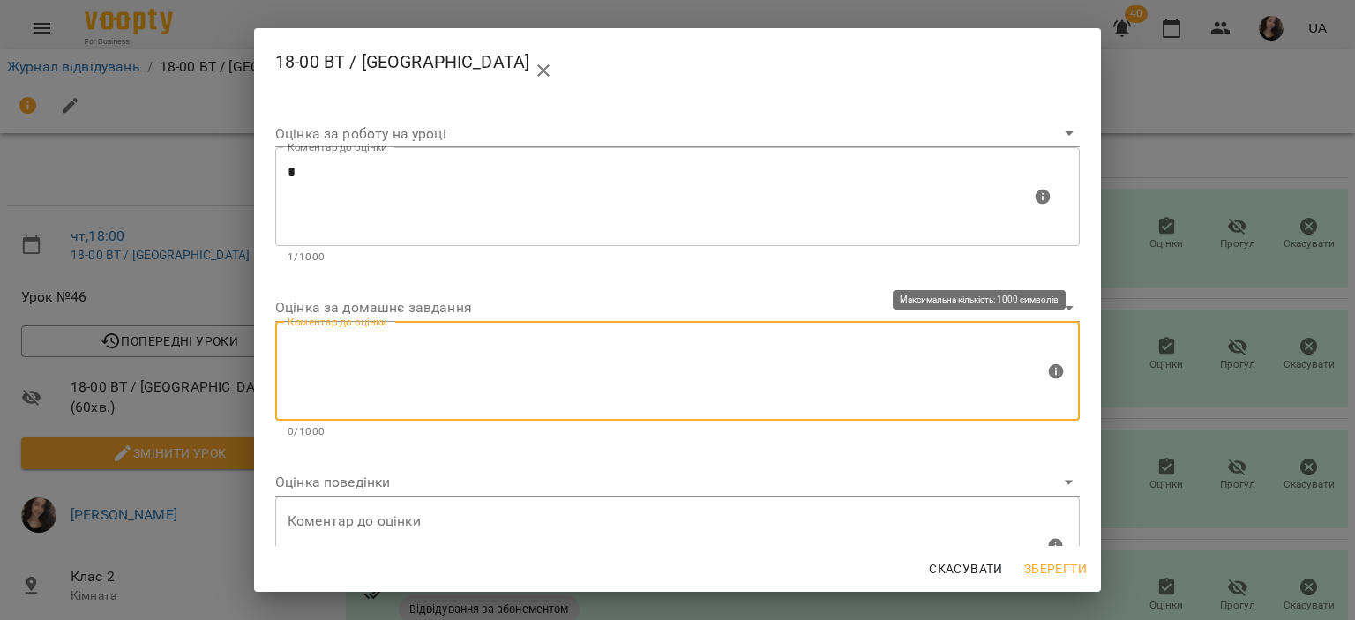
click at [383, 344] on textarea at bounding box center [666, 371] width 757 height 66
type textarea "*"
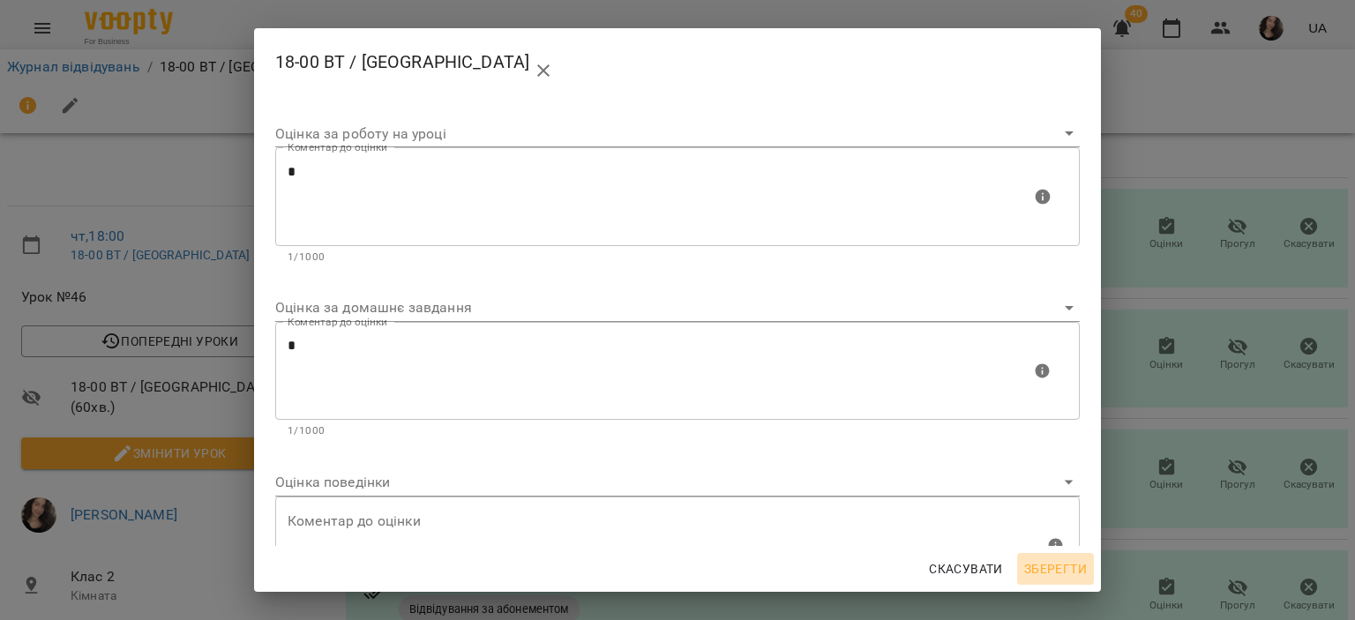
click at [1024, 557] on button "Зберегти" at bounding box center [1055, 569] width 77 height 32
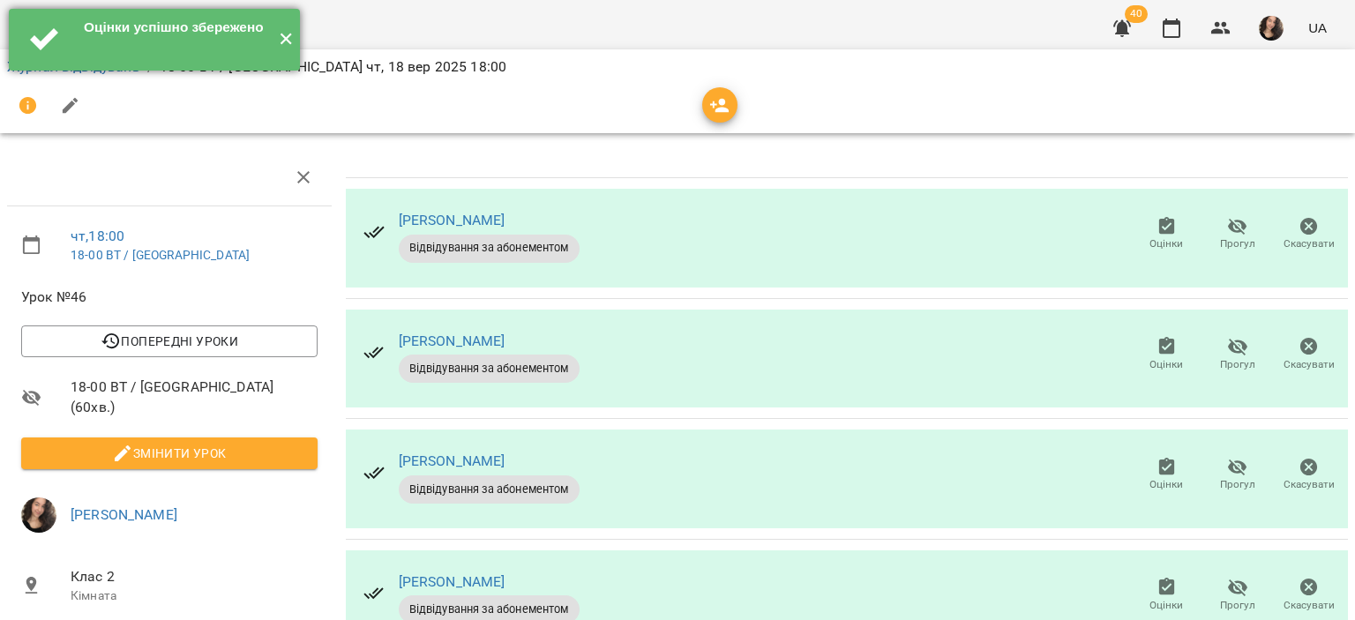
click at [288, 48] on button "✕" at bounding box center [285, 40] width 29 height 62
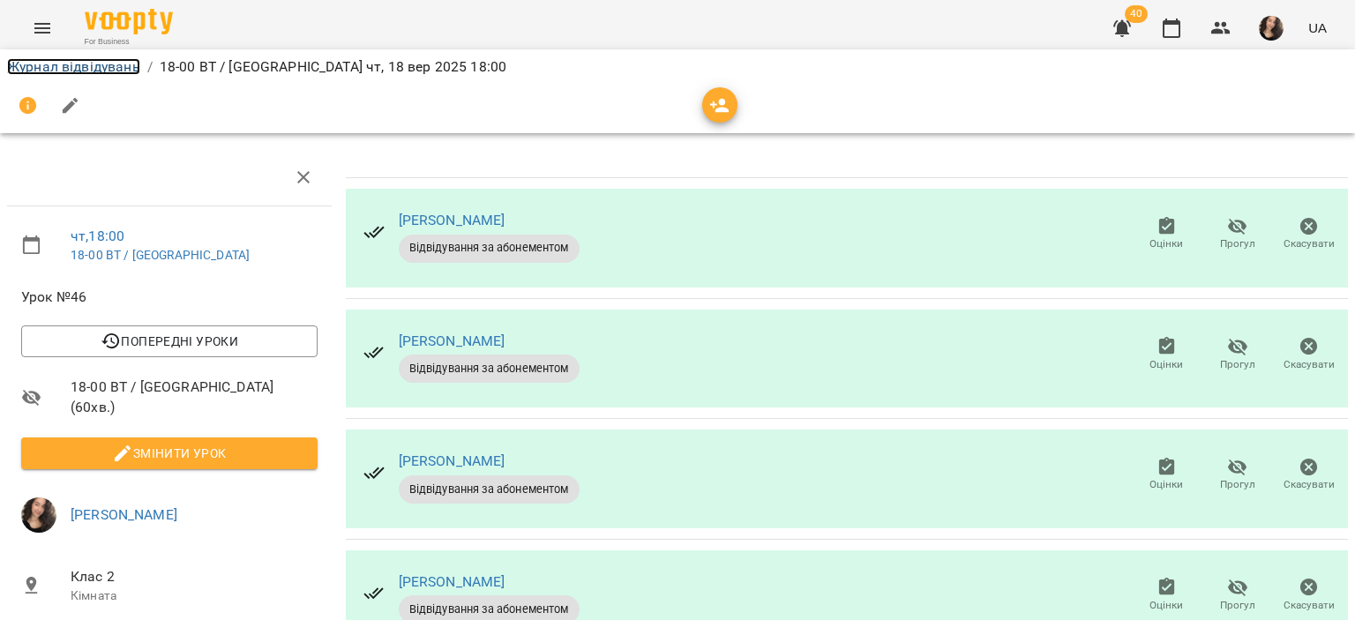
click at [90, 73] on link "Журнал відвідувань" at bounding box center [73, 66] width 133 height 17
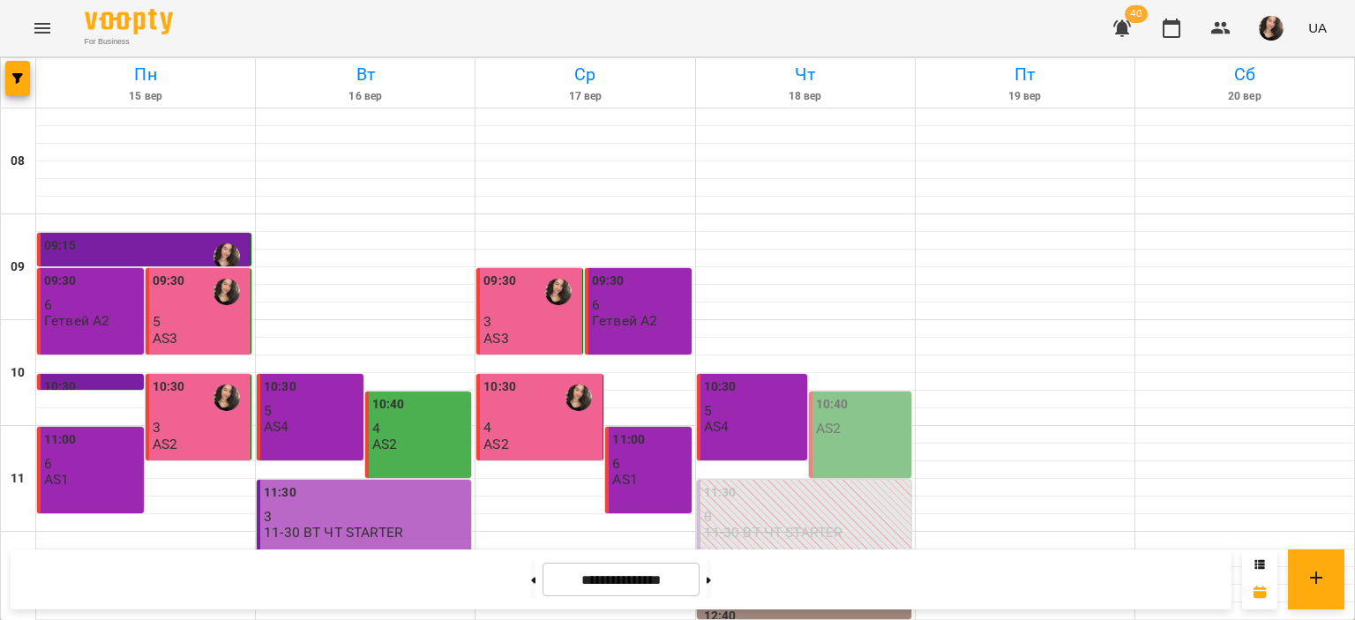
scroll to position [837, 0]
